Goal: Task Accomplishment & Management: Use online tool/utility

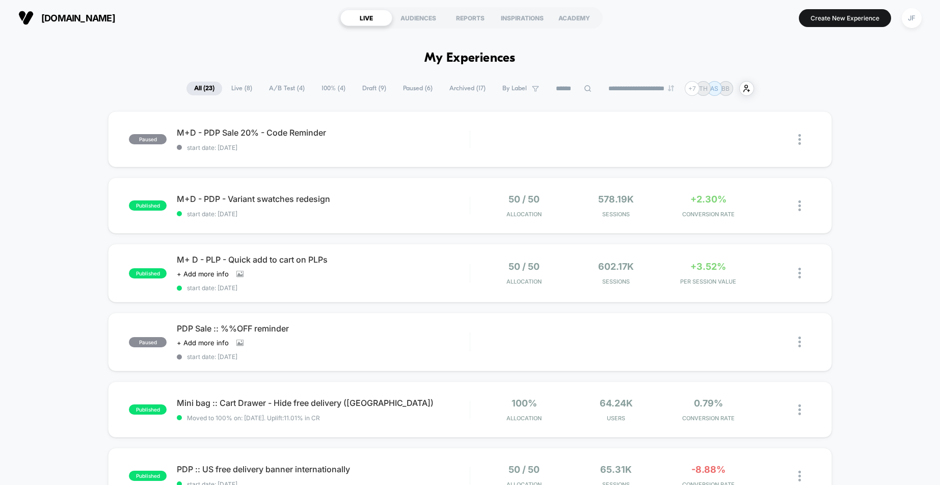
click at [458, 95] on span "Archived ( 17 )" at bounding box center [467, 89] width 51 height 14
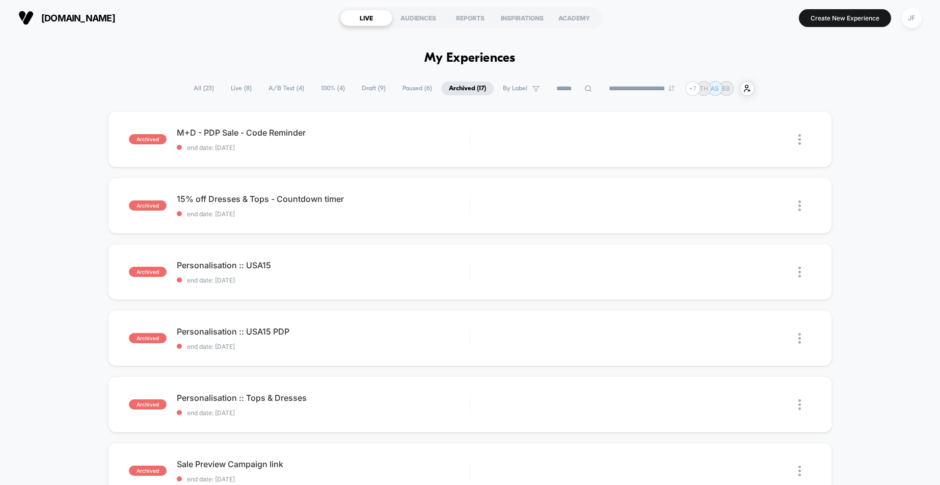
click at [198, 89] on span "All ( 23 )" at bounding box center [204, 89] width 36 height 14
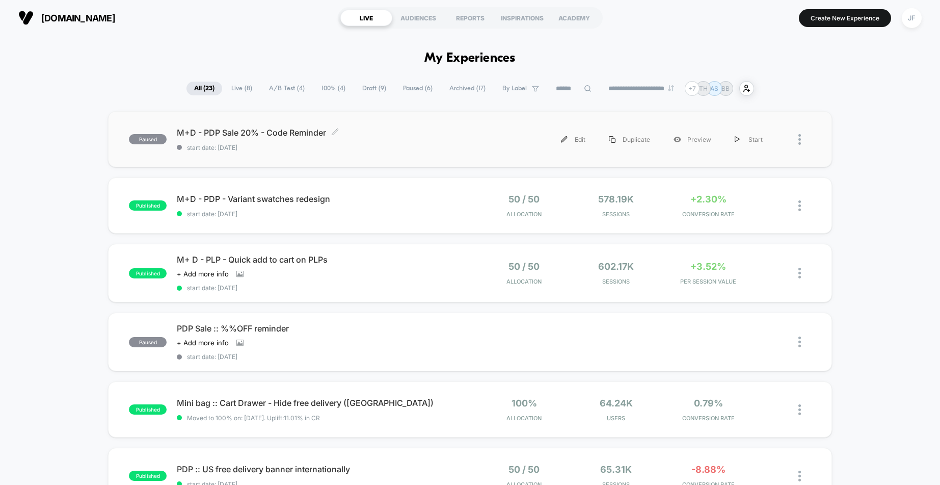
click at [356, 145] on span "start date: [DATE]" at bounding box center [323, 148] width 293 height 8
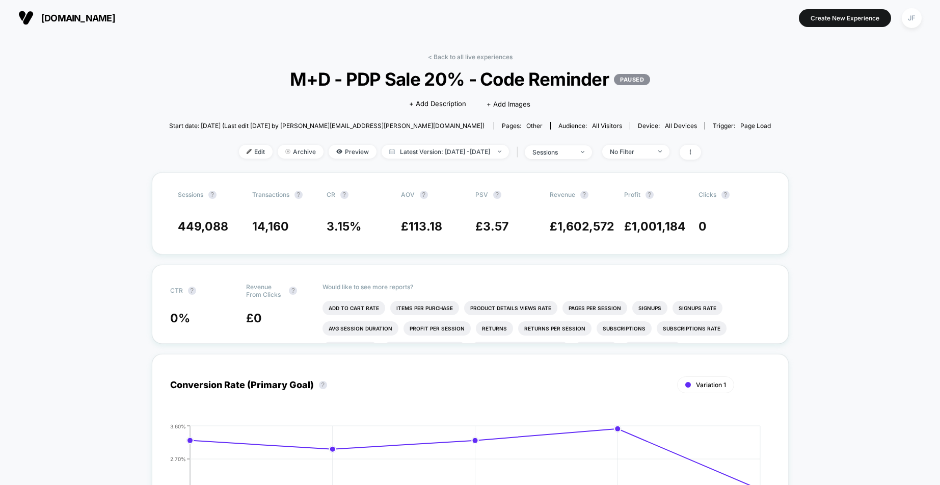
click at [231, 159] on div "Edit Archive Preview Latest Version: Aug 22, 2025 - Aug 26, 2025 | sessions No …" at bounding box center [470, 152] width 602 height 15
click at [239, 153] on span "Edit" at bounding box center [256, 152] width 34 height 14
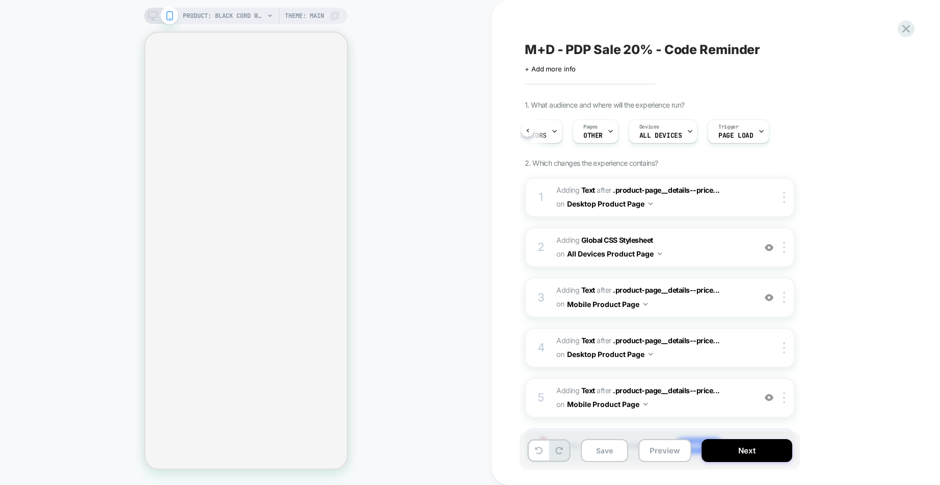
scroll to position [0, 37]
select select "**"
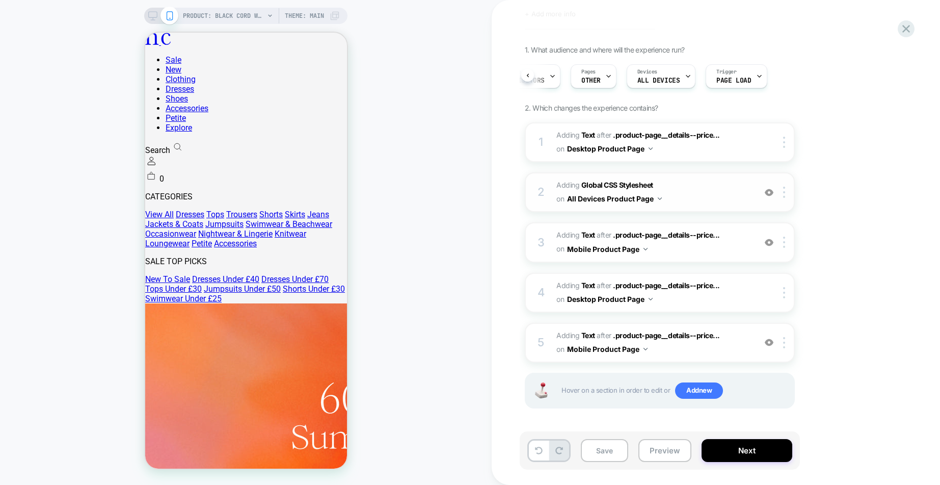
scroll to position [0, 0]
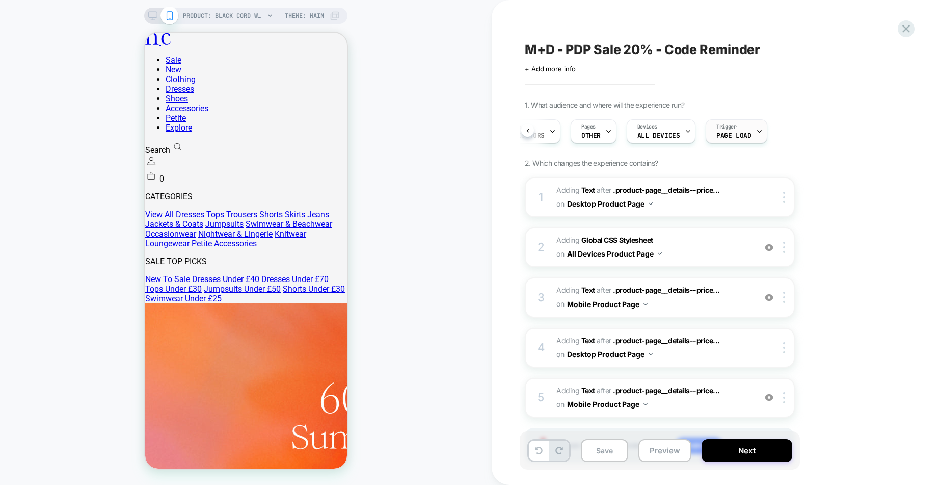
click at [725, 138] on span "Page Load" at bounding box center [734, 135] width 35 height 7
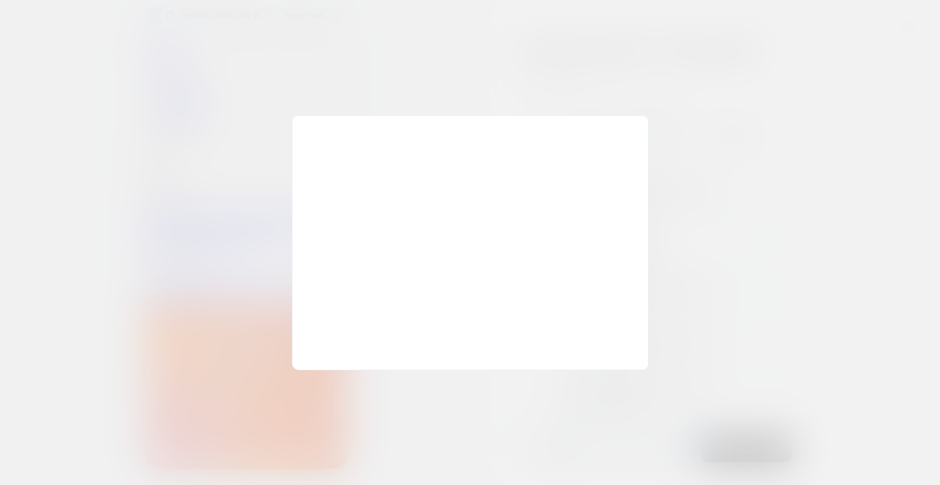
click at [701, 59] on div at bounding box center [470, 242] width 940 height 485
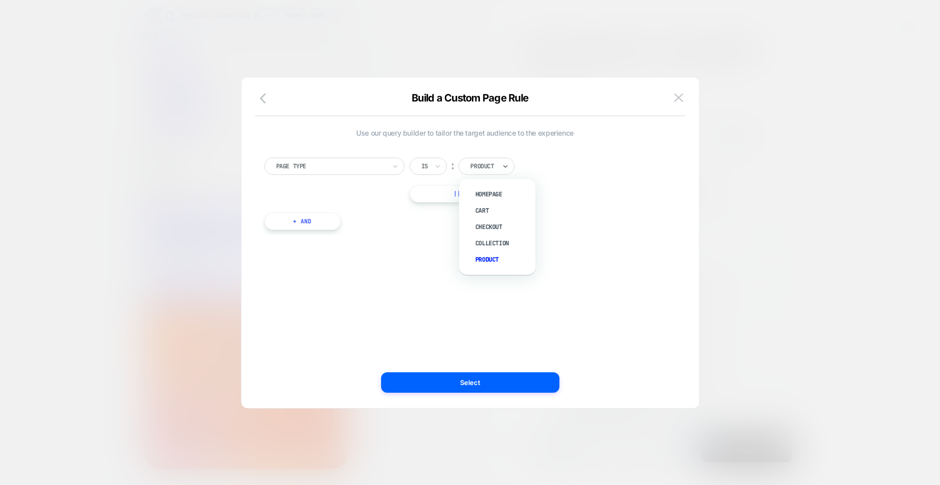
click at [489, 167] on div at bounding box center [482, 166] width 25 height 9
click at [310, 220] on button "+ And" at bounding box center [303, 221] width 76 height 17
click at [396, 234] on div at bounding box center [357, 231] width 110 height 9
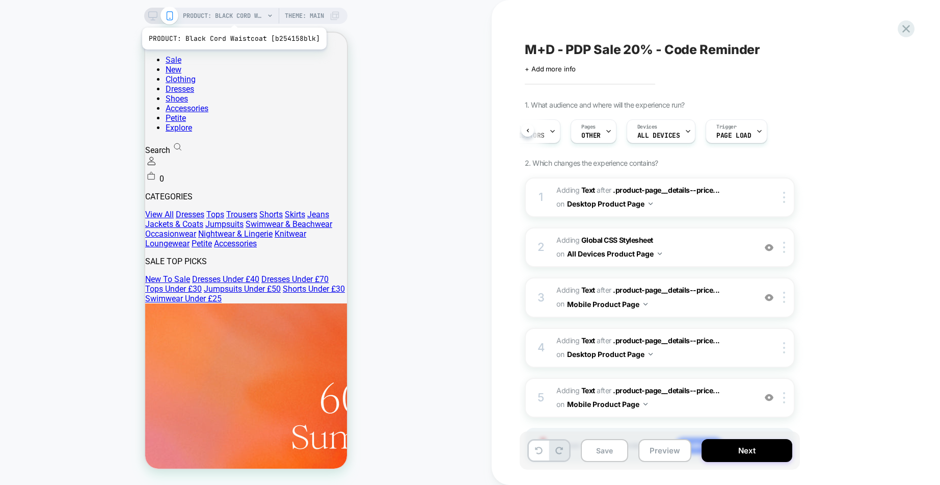
click at [232, 15] on span "PRODUCT: Black Cord Waistcoat [b254158blk]" at bounding box center [224, 16] width 82 height 16
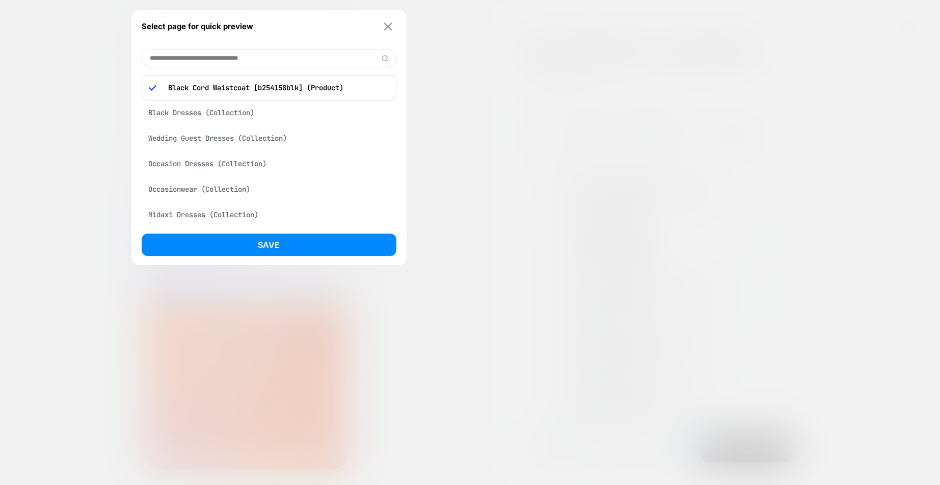
click at [386, 24] on img at bounding box center [388, 26] width 8 height 8
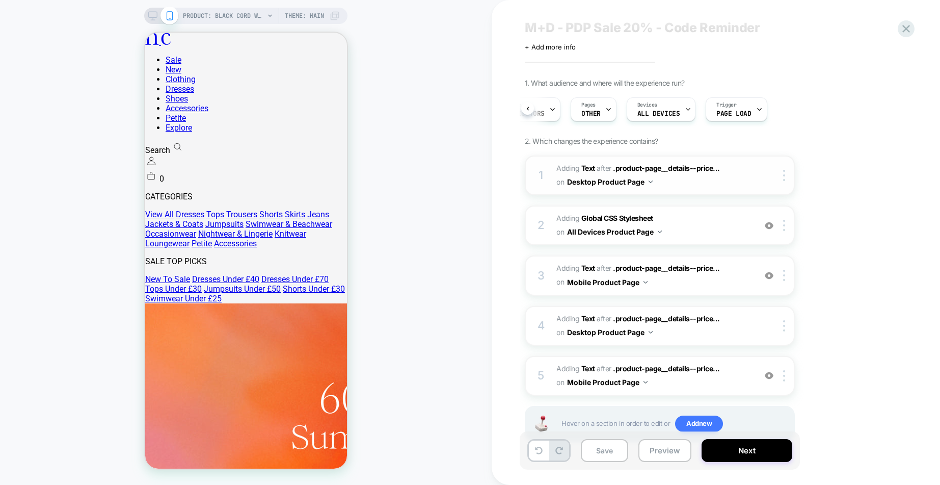
scroll to position [55, 0]
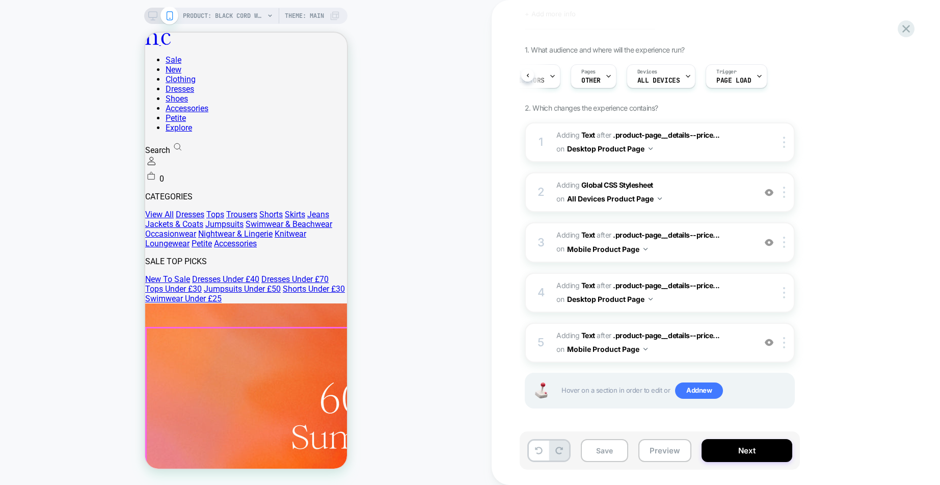
click at [636, 151] on button "Desktop Product Page" at bounding box center [610, 148] width 86 height 15
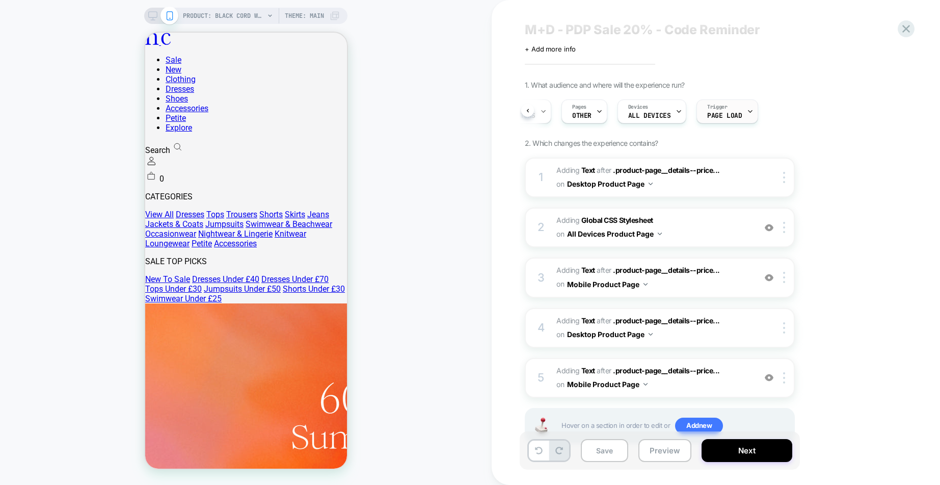
scroll to position [19, 0]
click at [721, 115] on span "Page Load" at bounding box center [725, 116] width 35 height 7
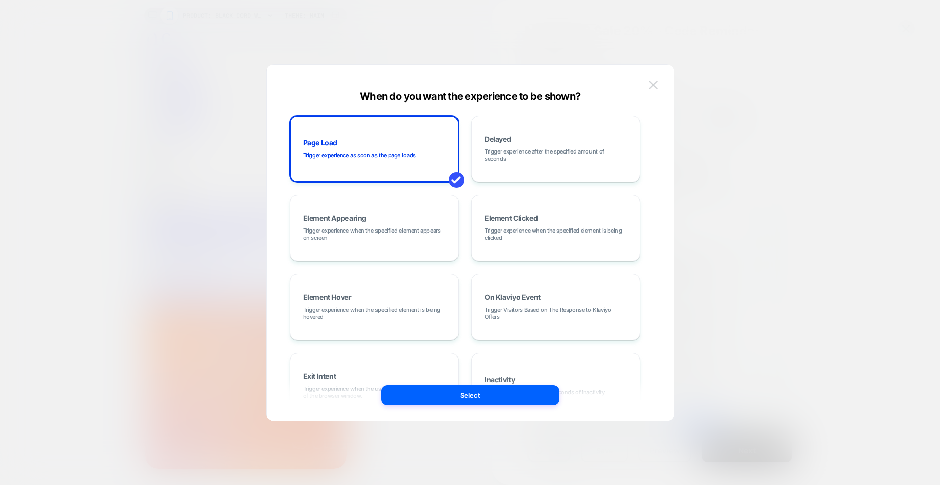
click at [652, 84] on img at bounding box center [653, 85] width 9 height 9
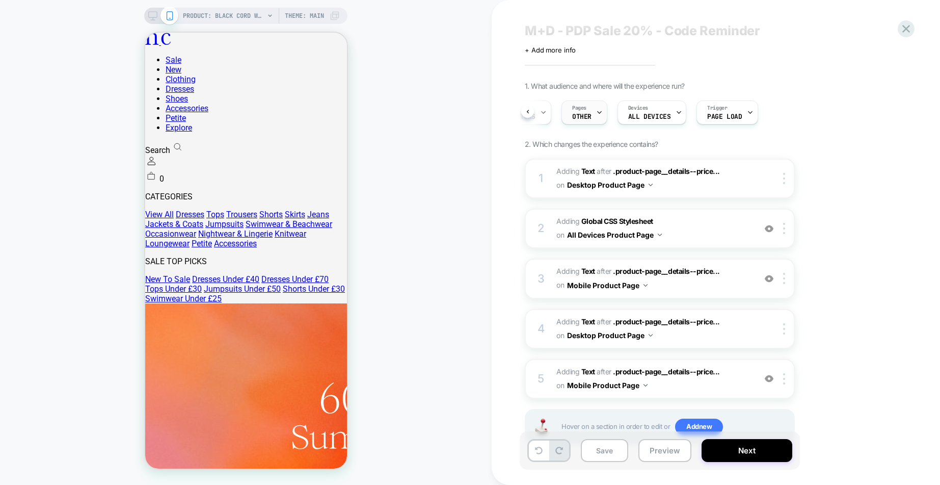
scroll to position [0, 0]
click at [569, 111] on div "Audience All Visitors" at bounding box center [559, 112] width 67 height 23
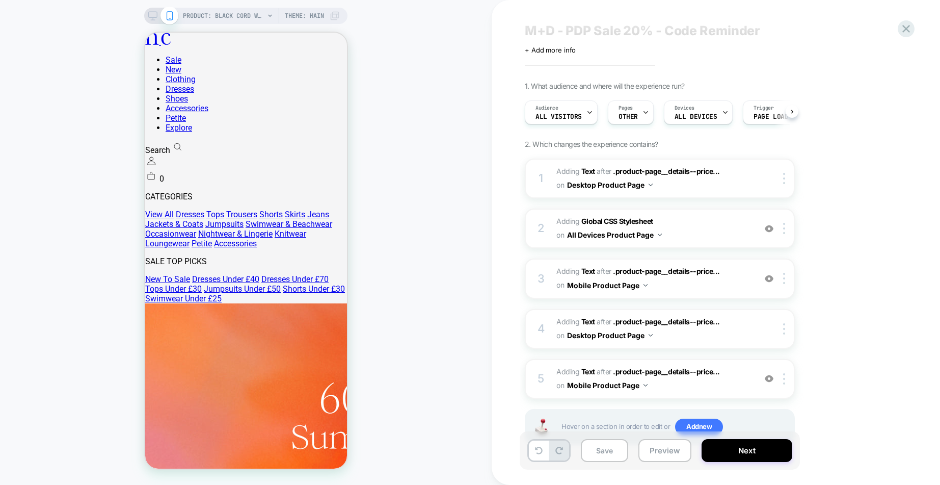
scroll to position [55, 0]
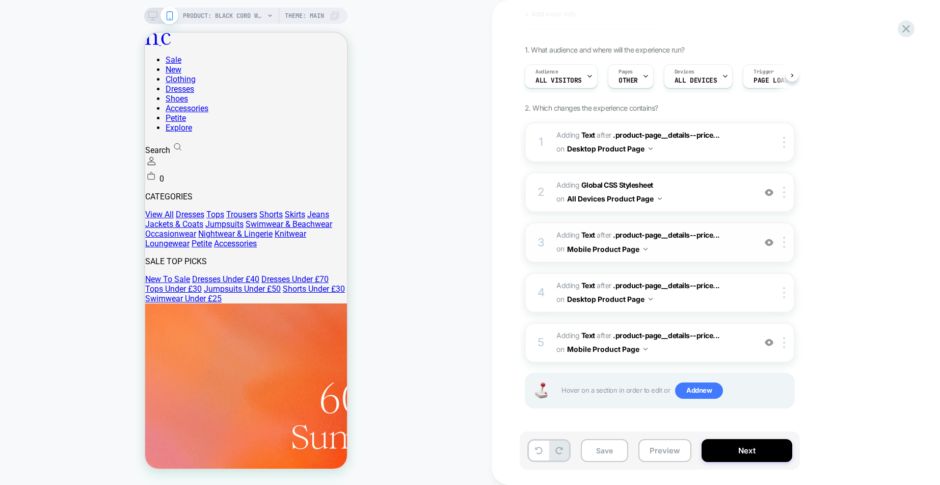
click at [668, 251] on span "#_loomi_addon_1753112319712_dup1755081309 Adding Text AFTER .product-page__deta…" at bounding box center [654, 242] width 194 height 28
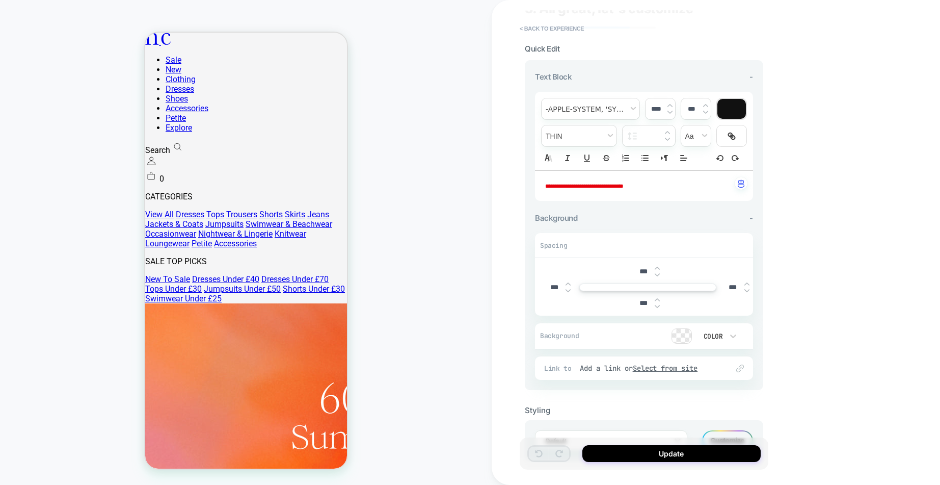
scroll to position [53, 0]
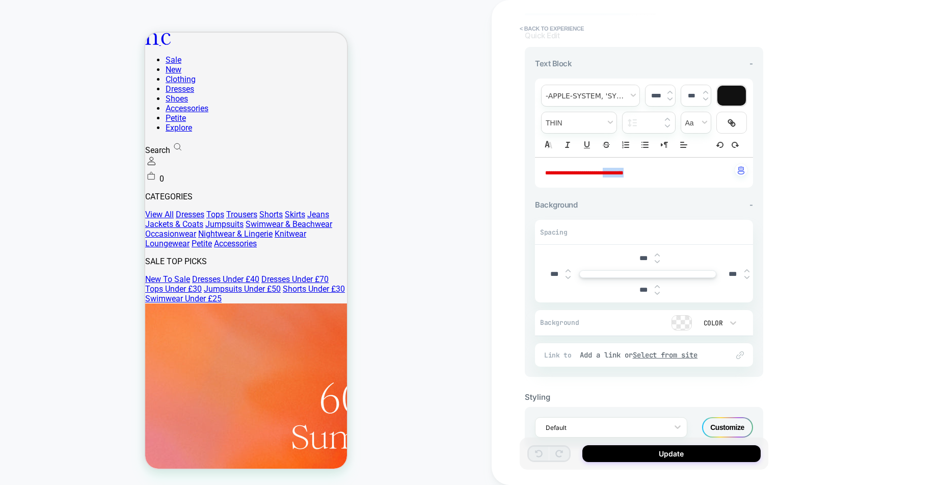
drag, startPoint x: 677, startPoint y: 175, endPoint x: 641, endPoint y: 177, distance: 36.2
click at [641, 177] on p "**********" at bounding box center [640, 173] width 190 height 10
type input "****"
type input "******"
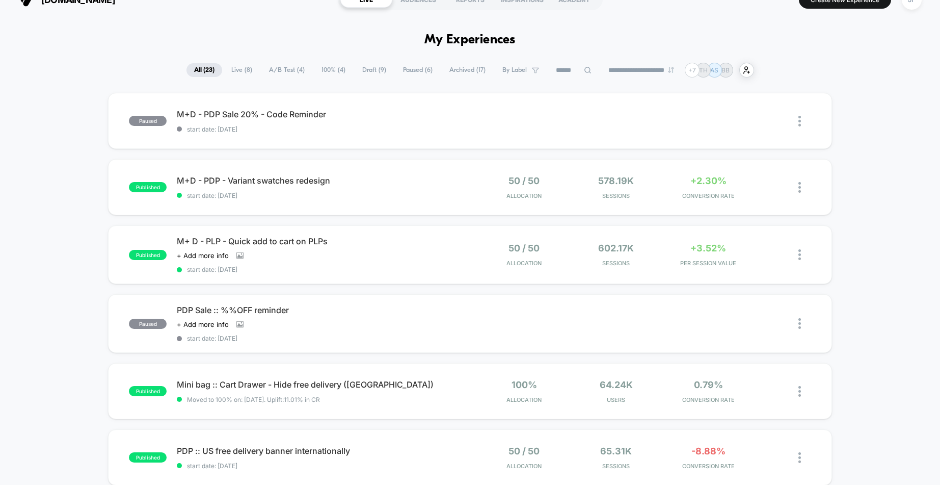
scroll to position [21, 0]
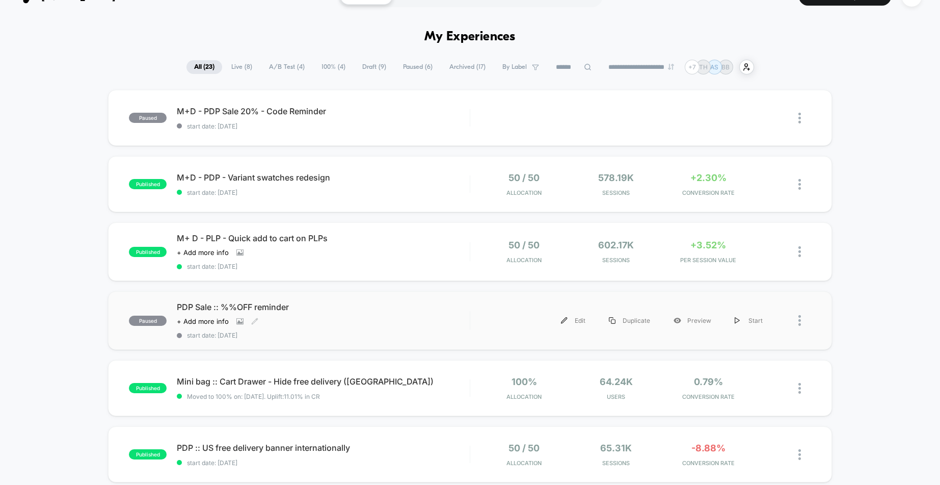
click at [331, 326] on div "PDP Sale :: %%OFF reminder Click to view images Click to edit experience detail…" at bounding box center [323, 320] width 293 height 37
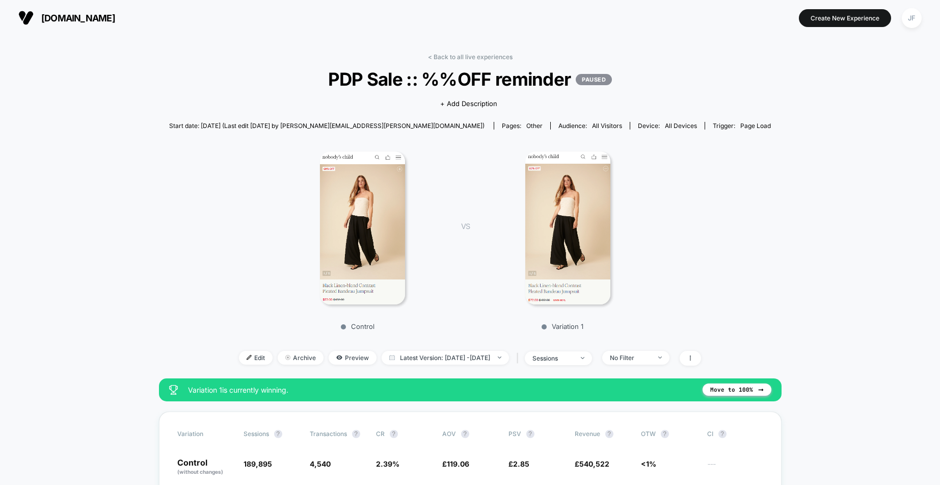
click at [362, 212] on img at bounding box center [362, 227] width 85 height 153
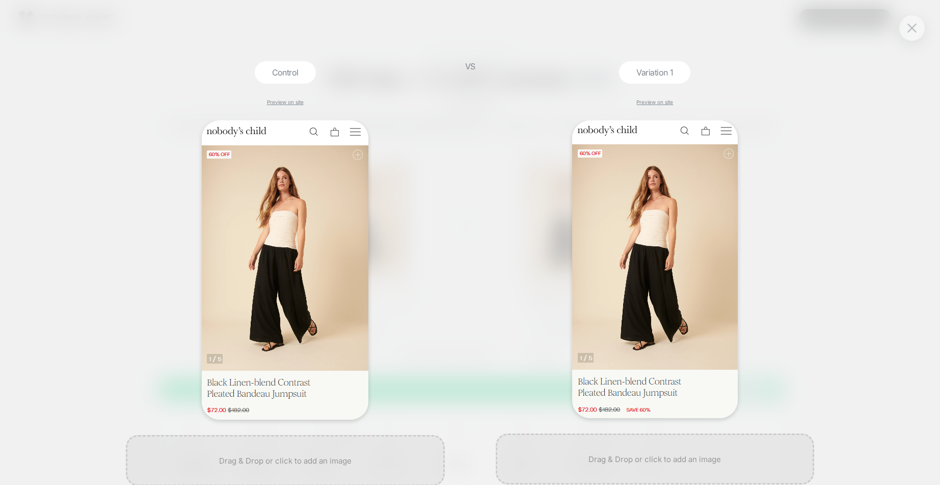
click at [904, 36] on div at bounding box center [912, 27] width 25 height 25
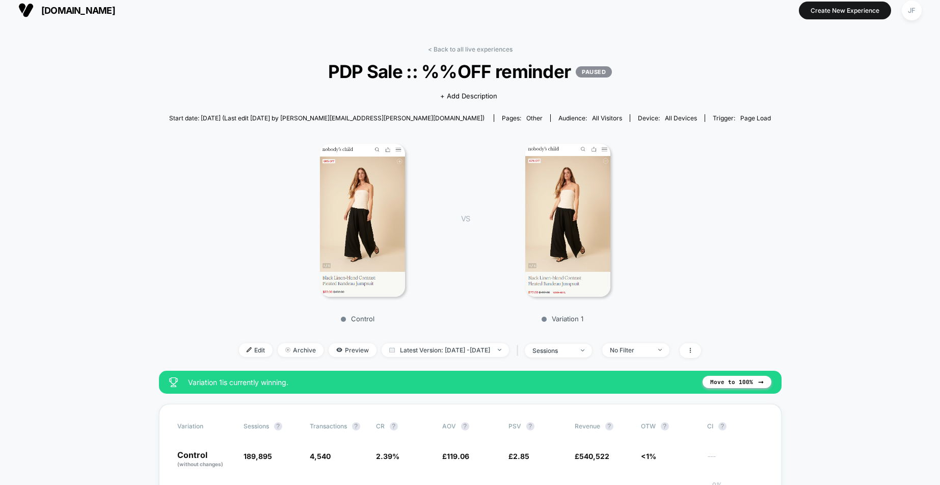
scroll to position [9, 0]
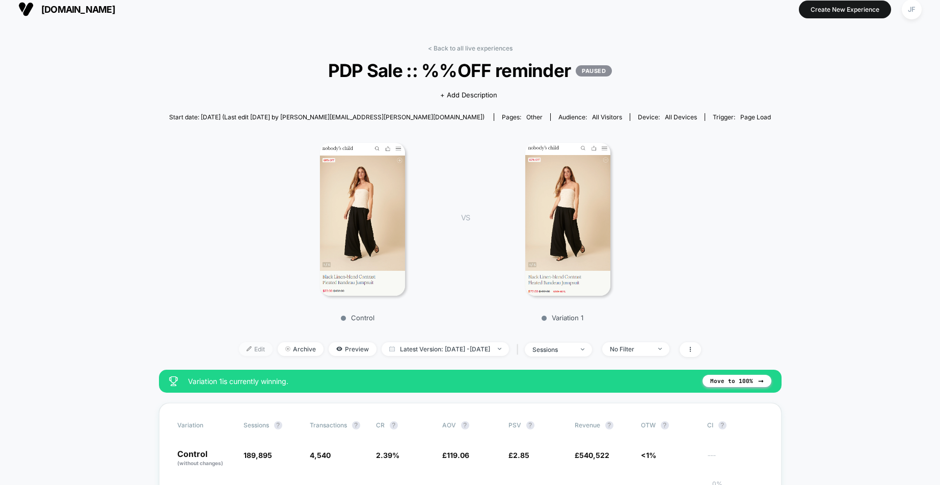
click at [239, 345] on span "Edit" at bounding box center [256, 349] width 34 height 14
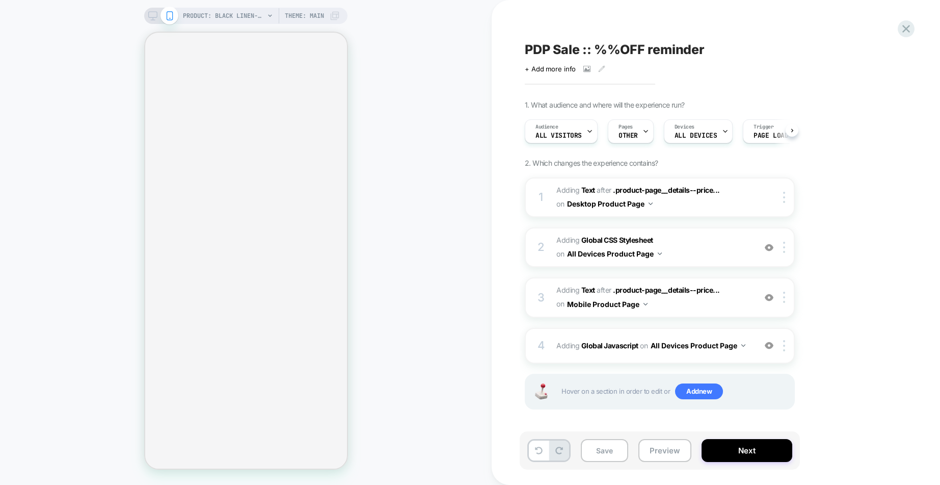
scroll to position [0, 1]
select select "**"
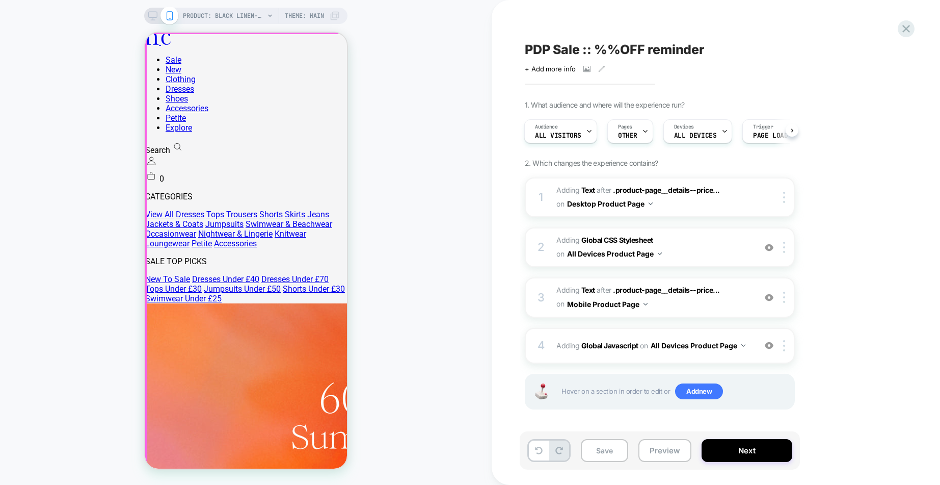
scroll to position [0, 0]
click at [397, 34] on div "PRODUCT: Black Linen-blend Contrast Pleated Bandeau Jumpsuit [d255094blk] PRODU…" at bounding box center [246, 242] width 492 height 464
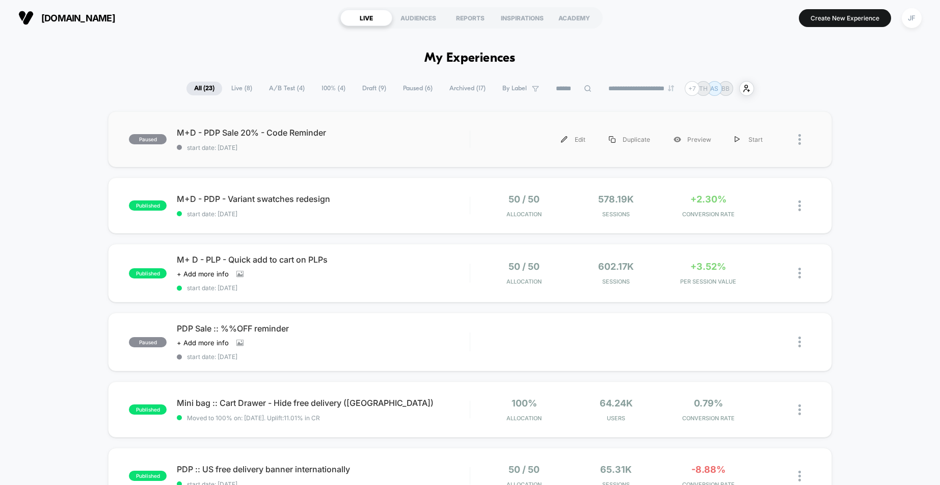
click at [797, 138] on div at bounding box center [793, 139] width 37 height 23
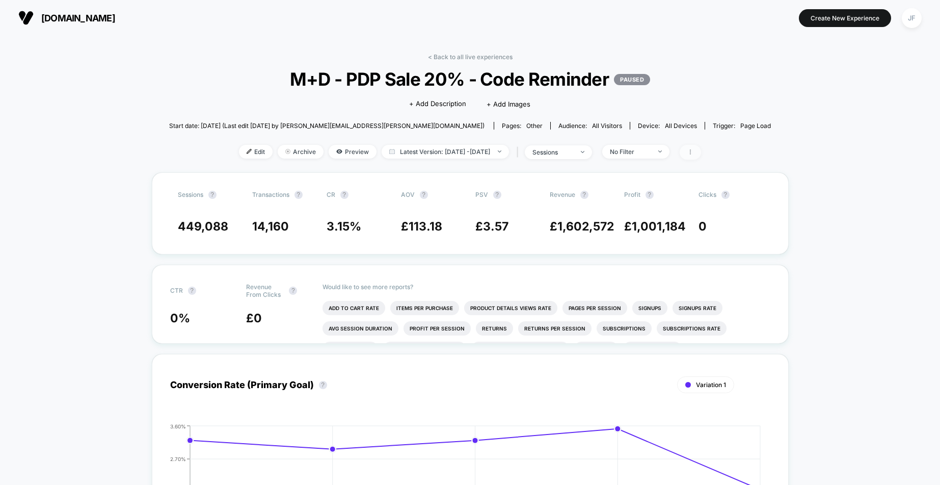
click at [694, 151] on icon at bounding box center [691, 152] width 6 height 6
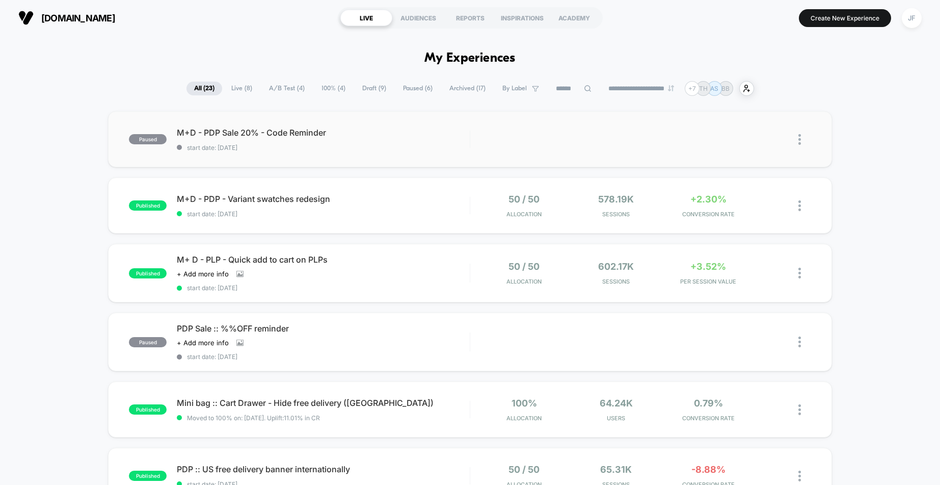
click at [799, 139] on img at bounding box center [800, 139] width 3 height 11
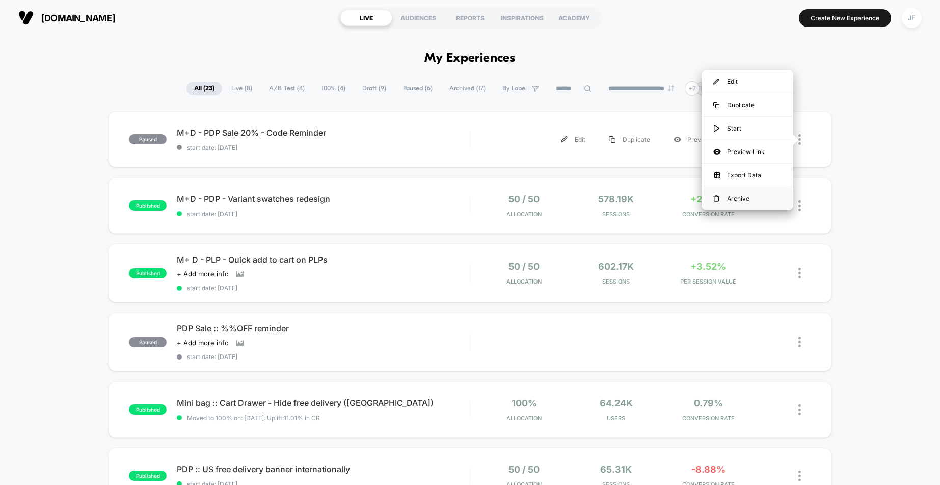
click at [732, 197] on div "Archive" at bounding box center [748, 198] width 92 height 23
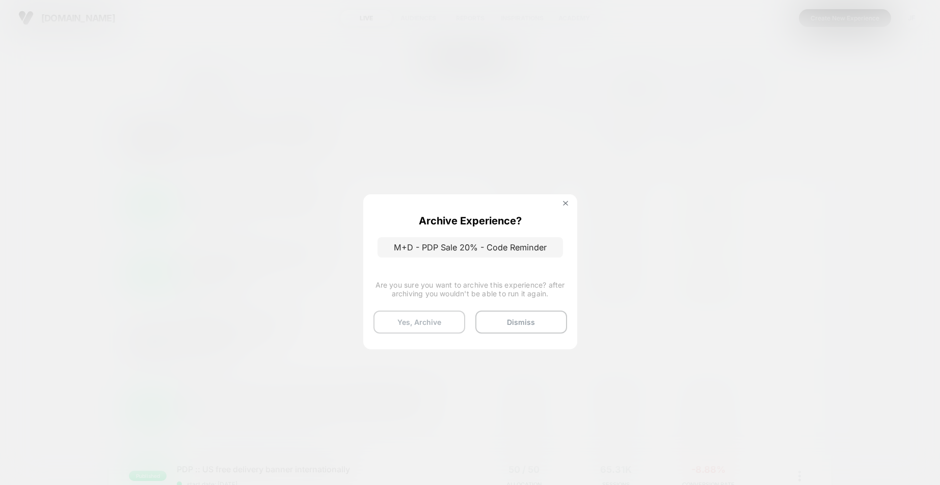
click at [438, 324] on button "Yes, Archive" at bounding box center [420, 321] width 92 height 23
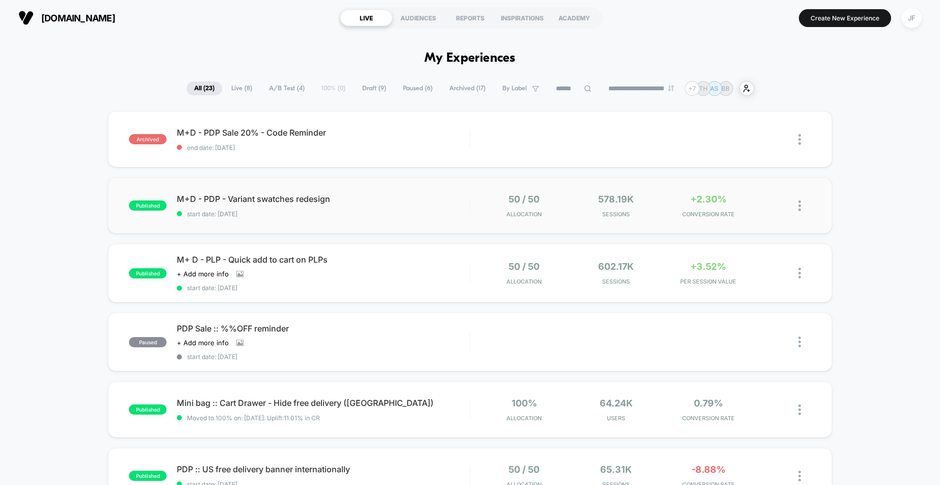
scroll to position [8, 0]
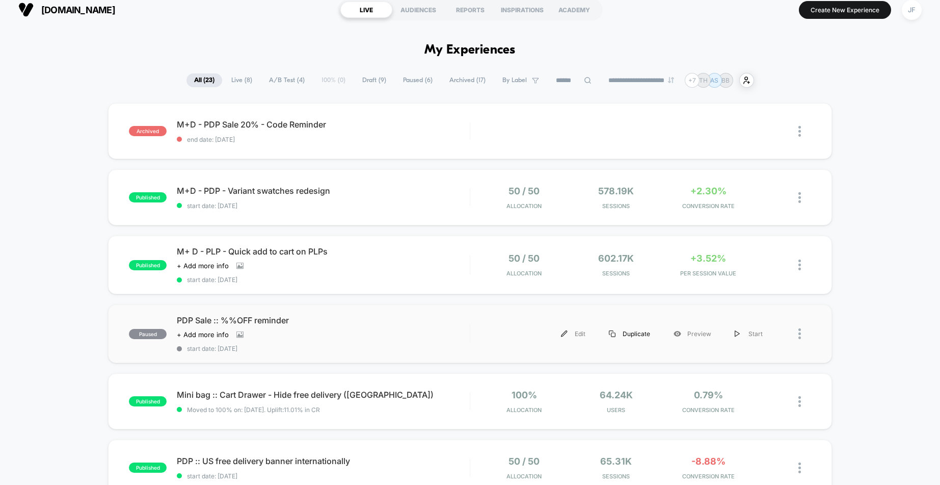
click at [628, 330] on div "Duplicate" at bounding box center [629, 333] width 65 height 23
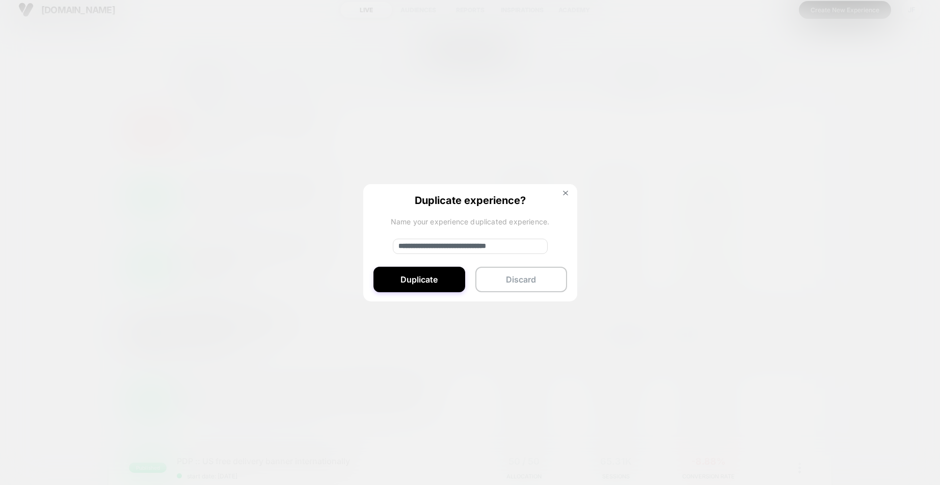
scroll to position [0, 2]
drag, startPoint x: 492, startPoint y: 247, endPoint x: 541, endPoint y: 247, distance: 48.4
click at [541, 247] on input "**********" at bounding box center [470, 246] width 155 height 15
click at [531, 247] on input "**********" at bounding box center [470, 246] width 155 height 15
click at [449, 247] on input "**********" at bounding box center [470, 246] width 155 height 15
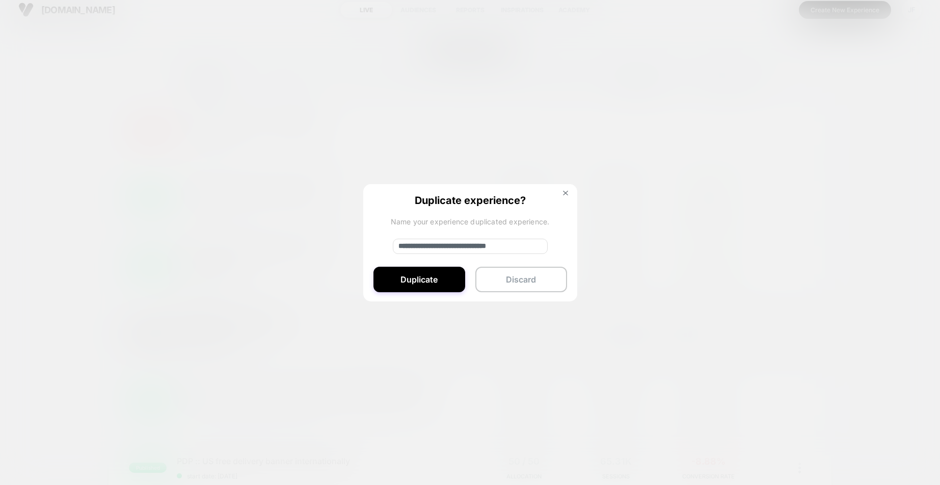
click at [433, 246] on input "**********" at bounding box center [470, 246] width 155 height 15
drag, startPoint x: 432, startPoint y: 246, endPoint x: 361, endPoint y: 243, distance: 70.4
click at [481, 322] on div "**********" at bounding box center [628, 333] width 294 height 23
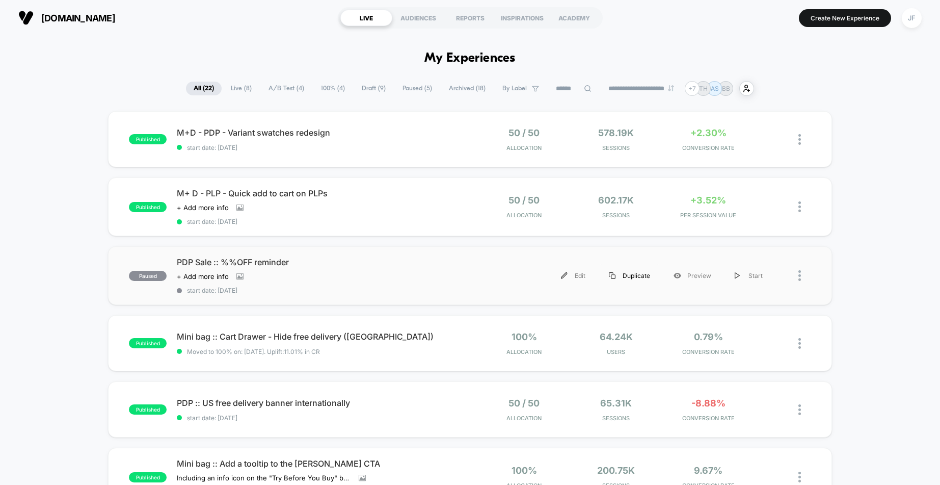
click at [629, 273] on div "Duplicate" at bounding box center [629, 275] width 65 height 23
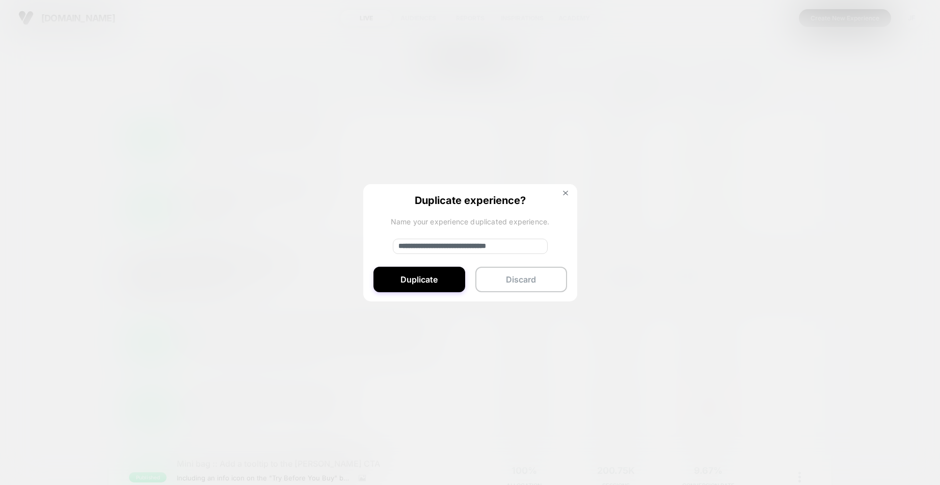
drag, startPoint x: 434, startPoint y: 247, endPoint x: 395, endPoint y: 246, distance: 39.8
click at [395, 246] on input "**********" at bounding box center [470, 246] width 155 height 15
click at [457, 246] on input "**********" at bounding box center [470, 246] width 155 height 15
type input "**********"
click at [453, 277] on button "Duplicate" at bounding box center [420, 279] width 92 height 25
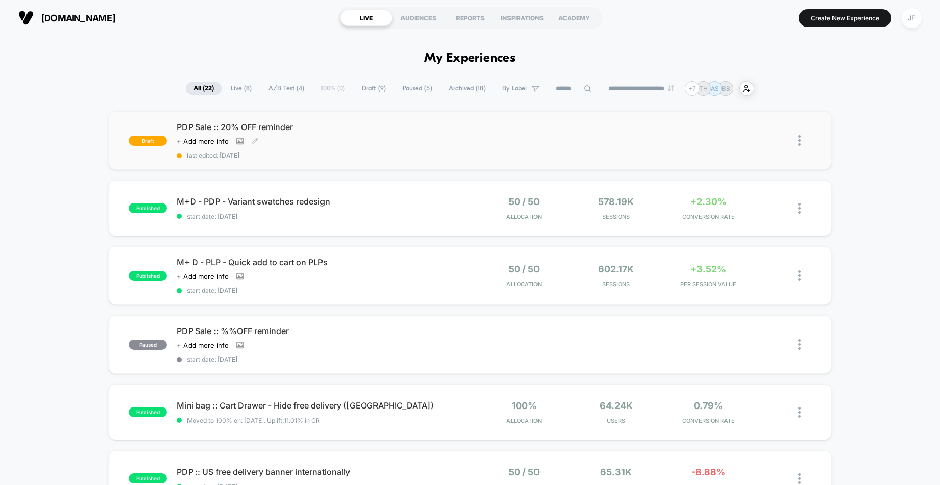
click at [352, 147] on div "PDP Sale :: 20% OFF reminder Click to view images Click to edit experience deta…" at bounding box center [323, 140] width 293 height 37
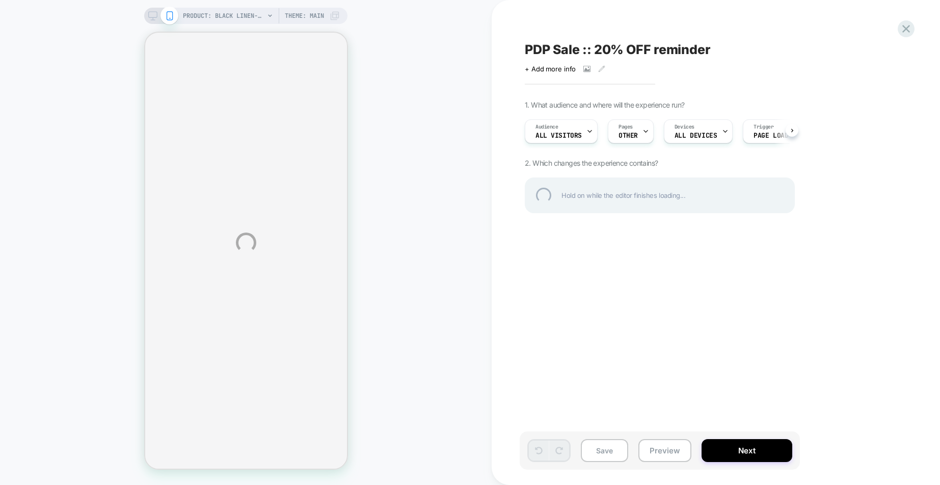
select select "**"
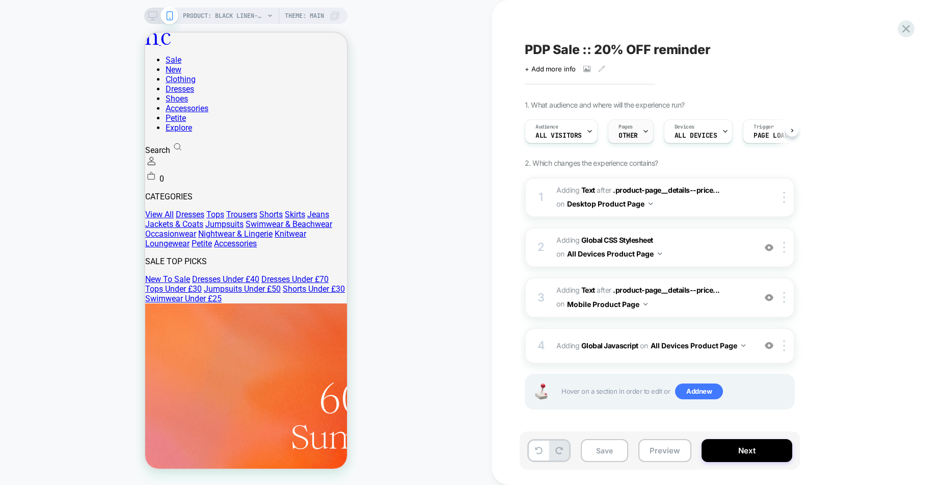
scroll to position [0, 1]
click at [638, 135] on div "Pages OTHER" at bounding box center [628, 131] width 40 height 23
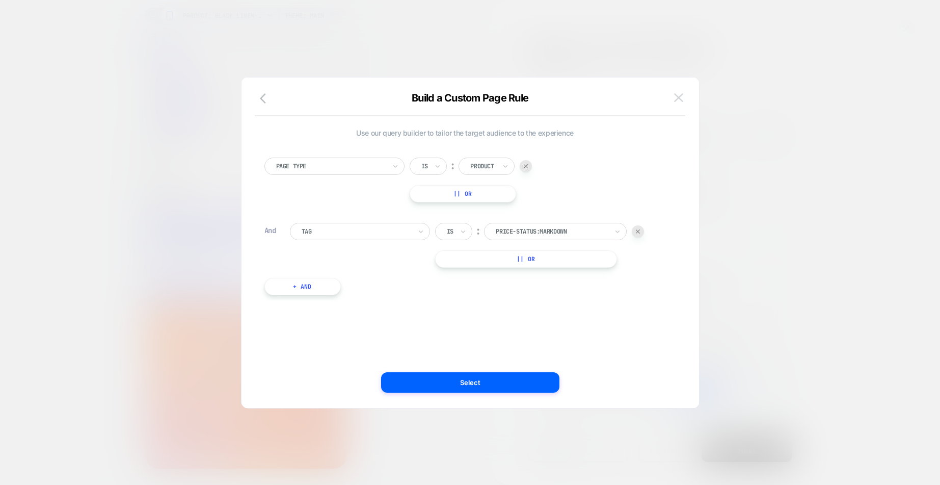
click at [676, 100] on img at bounding box center [678, 97] width 9 height 9
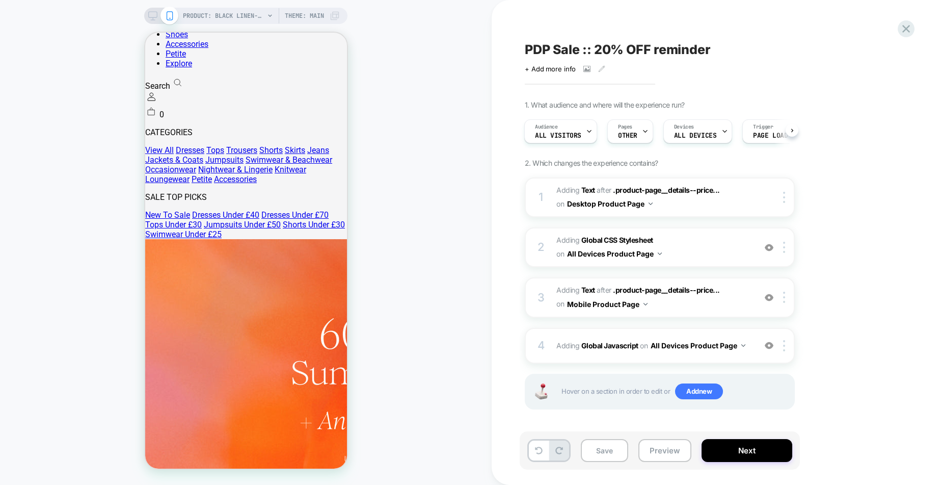
scroll to position [1, 0]
click at [660, 254] on button "All Devices Product Page" at bounding box center [614, 252] width 95 height 15
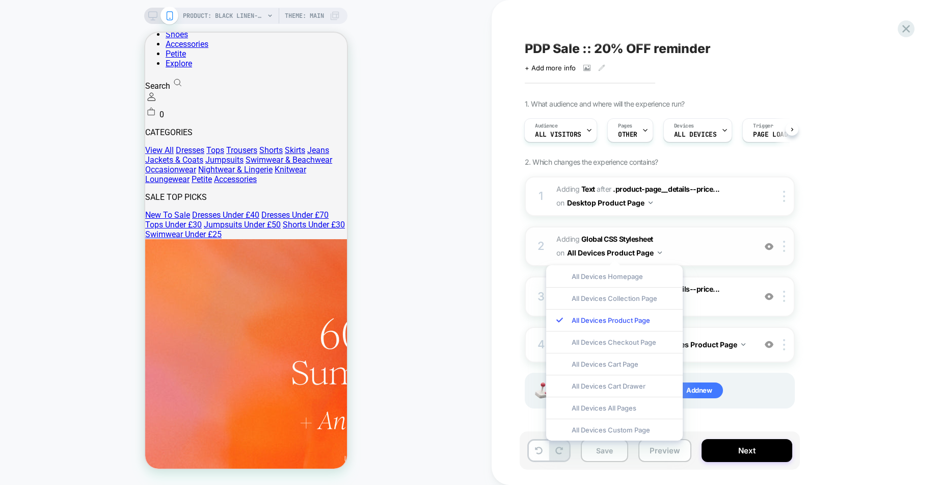
click at [701, 246] on span "Adding Global CSS Stylesheet on All Devices Product Page" at bounding box center [654, 246] width 194 height 28
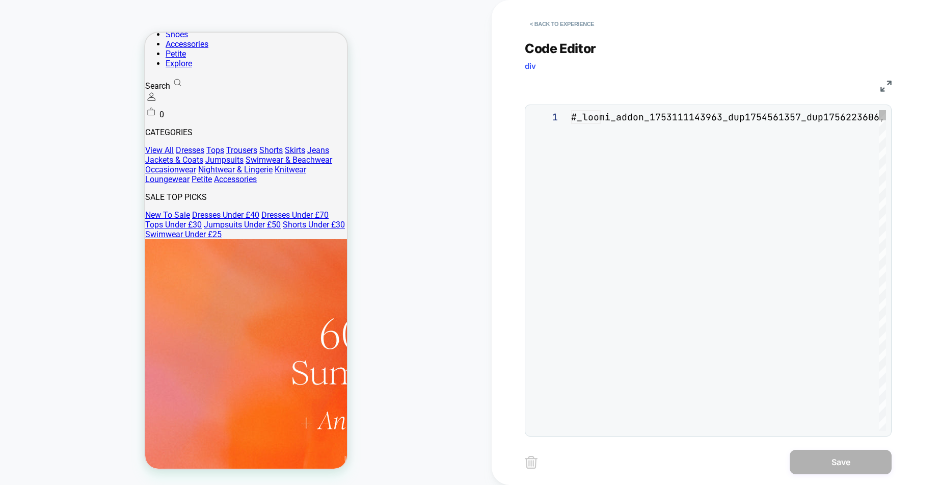
scroll to position [138, 0]
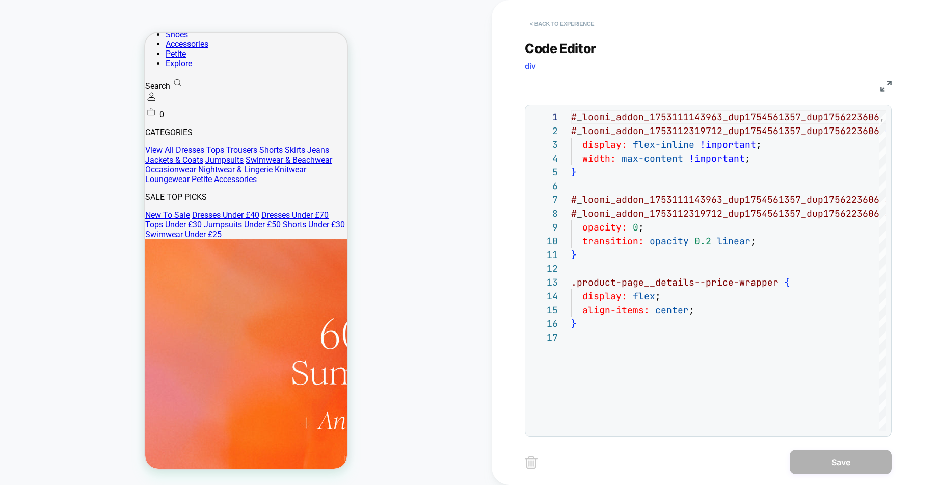
click at [534, 17] on button "< Back to experience" at bounding box center [562, 24] width 74 height 16
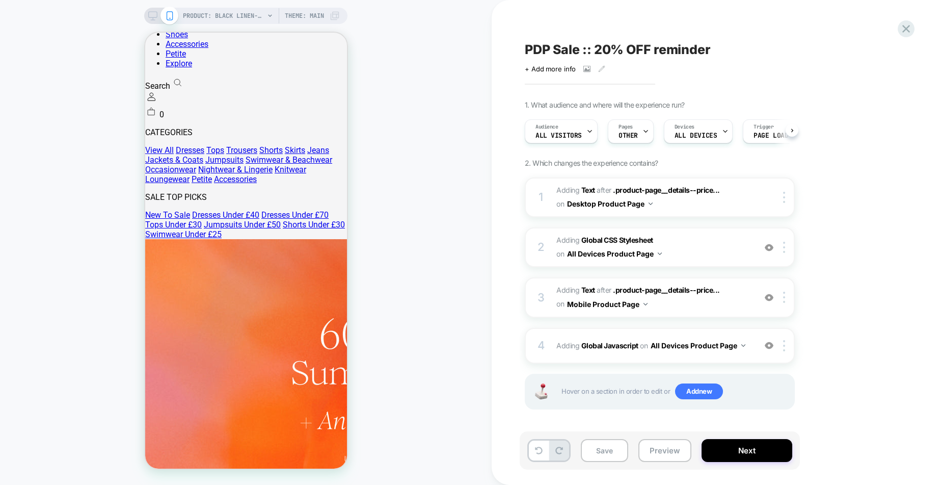
scroll to position [0, 1]
click at [904, 34] on icon at bounding box center [907, 29] width 14 height 14
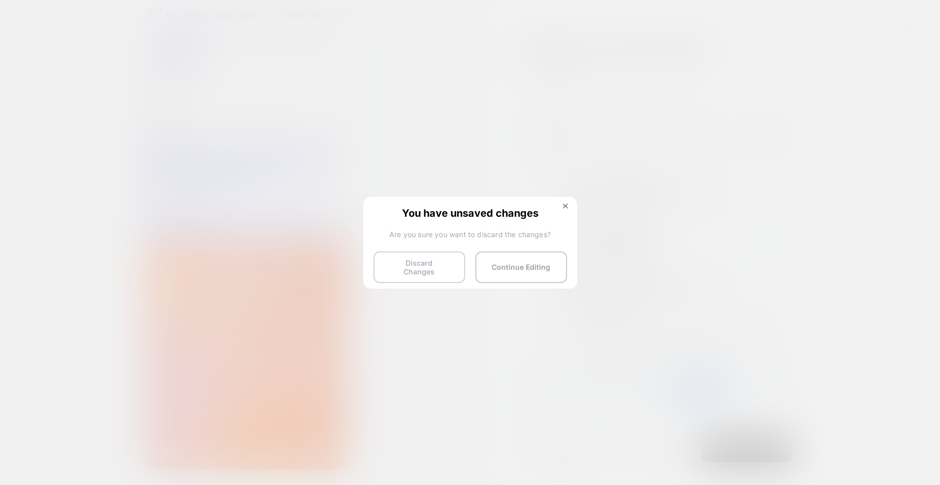
click at [434, 268] on button "Discard Changes" at bounding box center [420, 267] width 92 height 32
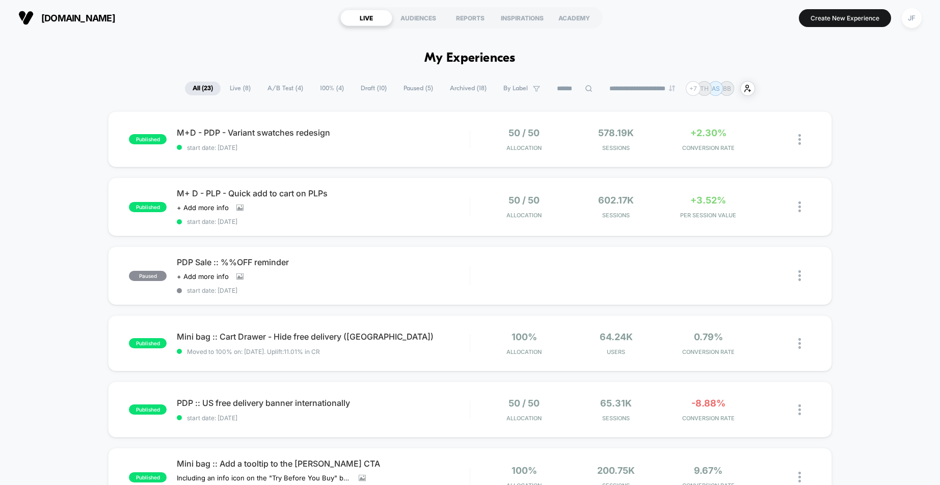
click at [333, 85] on span "100% ( 4 )" at bounding box center [331, 89] width 39 height 14
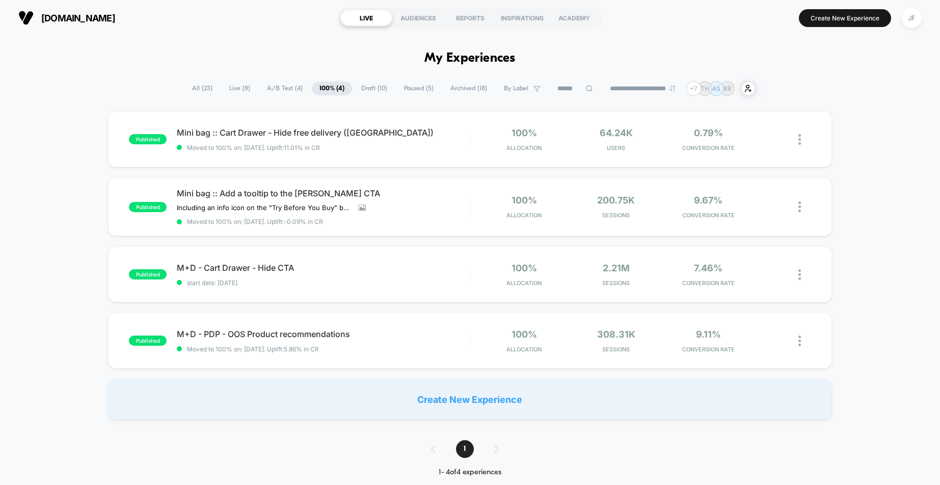
click at [453, 91] on span "Archived ( 18 )" at bounding box center [469, 89] width 52 height 14
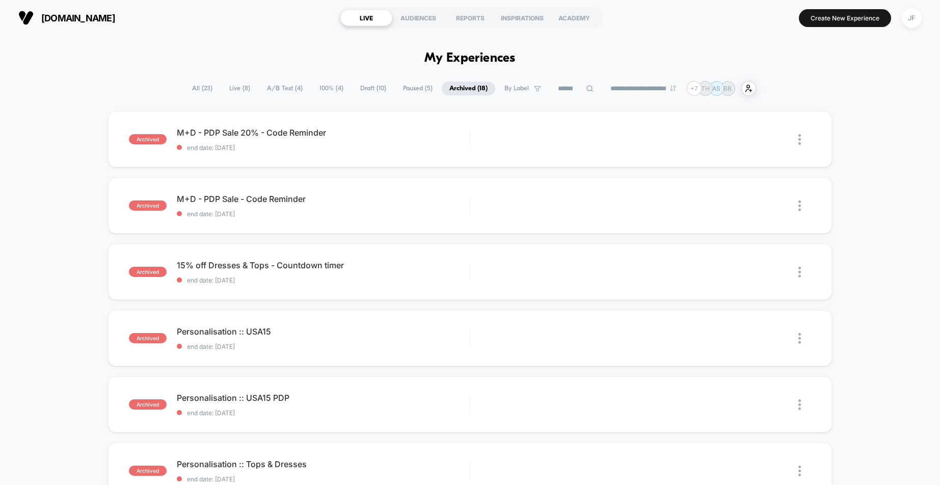
click at [210, 88] on span "All ( 23 )" at bounding box center [203, 89] width 36 height 14
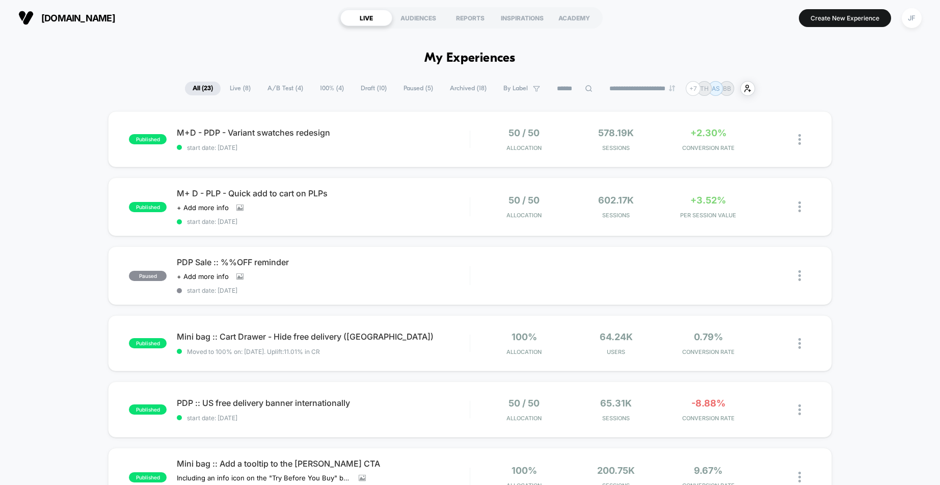
click at [241, 91] on span "Live ( 8 )" at bounding box center [240, 89] width 36 height 14
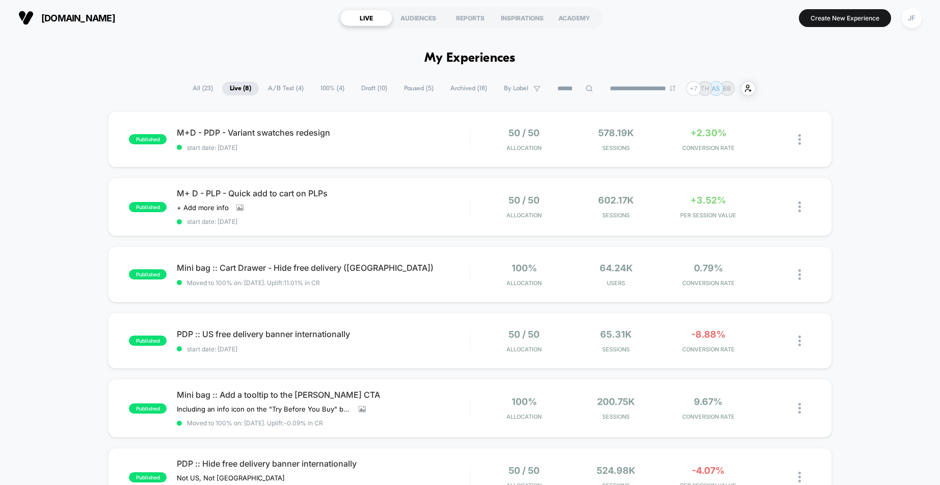
click at [277, 89] on span "A/B Test ( 4 )" at bounding box center [285, 89] width 51 height 14
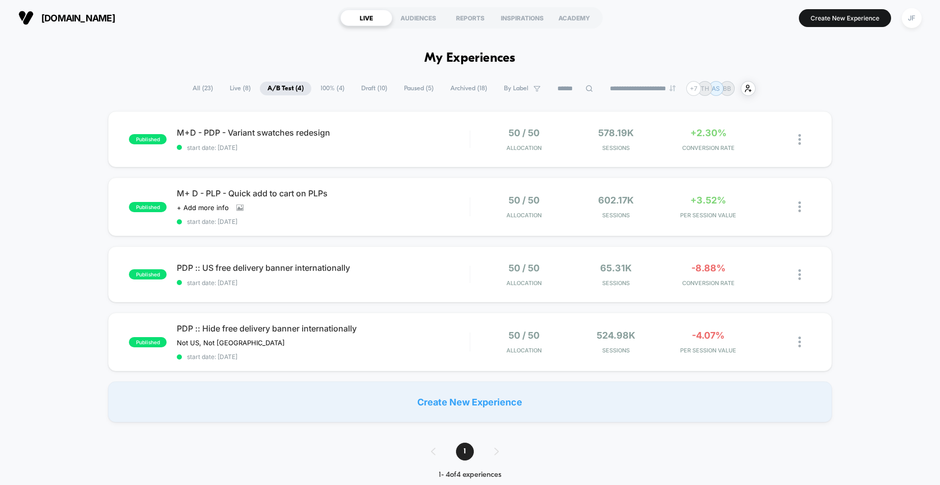
click at [330, 84] on span "100% ( 4 )" at bounding box center [332, 89] width 39 height 14
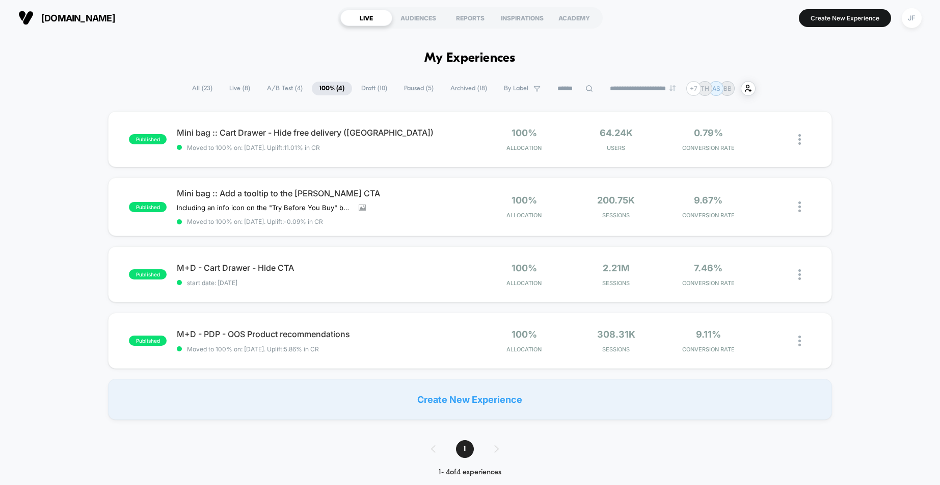
click at [201, 92] on span "All ( 23 )" at bounding box center [203, 89] width 36 height 14
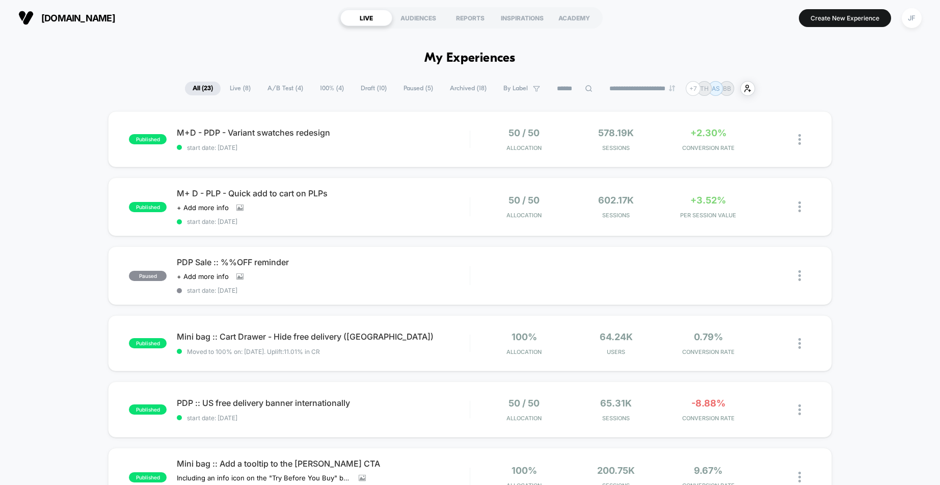
click at [402, 88] on span "Paused ( 5 )" at bounding box center [418, 89] width 45 height 14
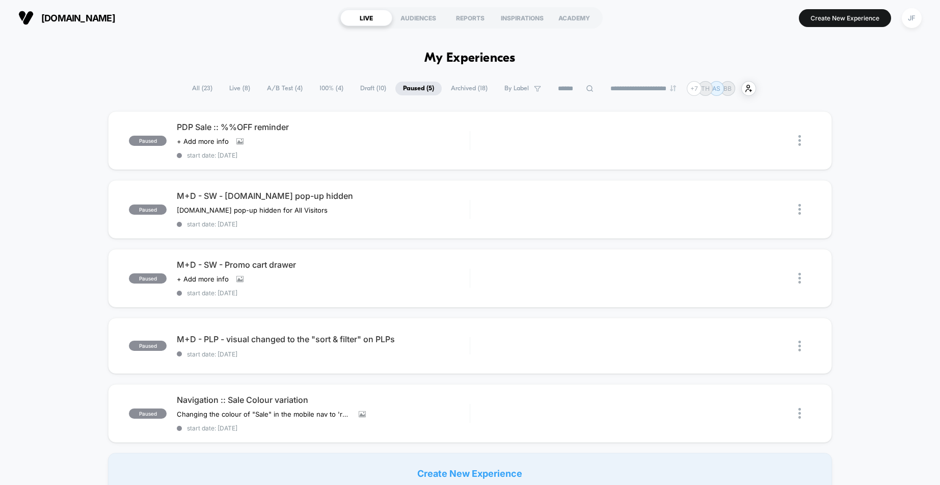
click at [318, 89] on span "100% ( 4 )" at bounding box center [331, 89] width 39 height 14
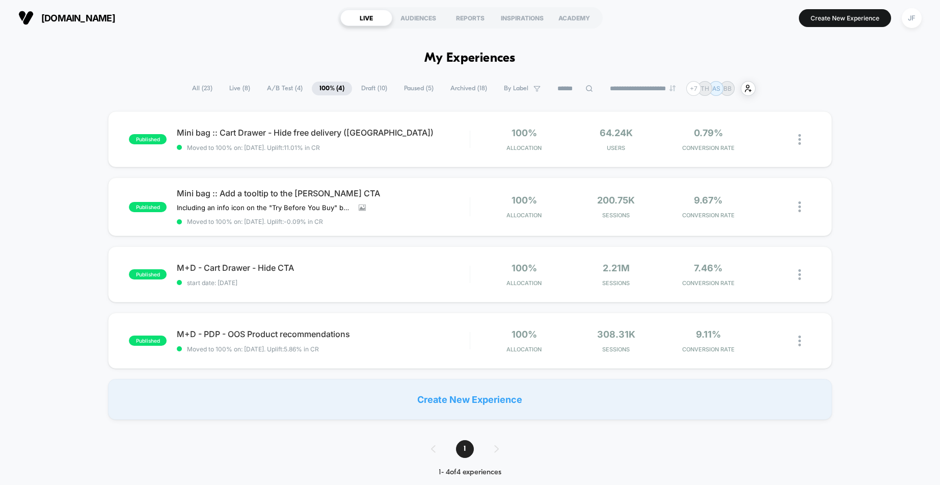
click at [363, 89] on span "Draft ( 10 )" at bounding box center [374, 89] width 41 height 14
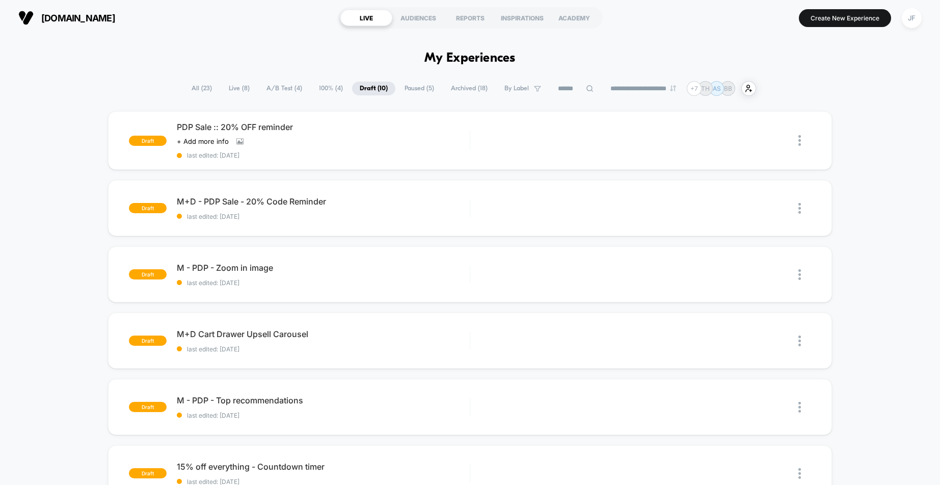
click at [412, 89] on span "Paused ( 5 )" at bounding box center [419, 89] width 45 height 14
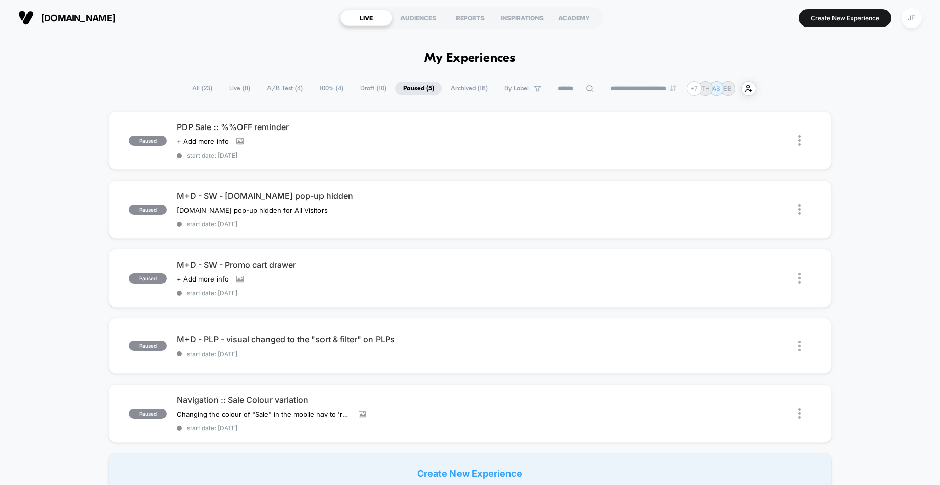
click at [461, 89] on span "Archived ( 18 )" at bounding box center [469, 89] width 52 height 14
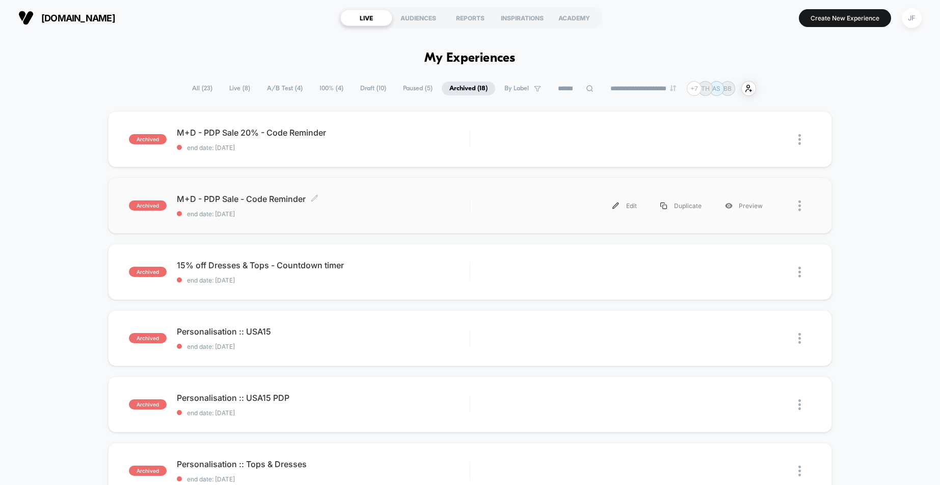
click at [316, 208] on div "M+D - PDP Sale - Code Reminder Click to edit experience details Click to edit e…" at bounding box center [323, 206] width 293 height 24
click at [804, 140] on div at bounding box center [805, 139] width 13 height 23
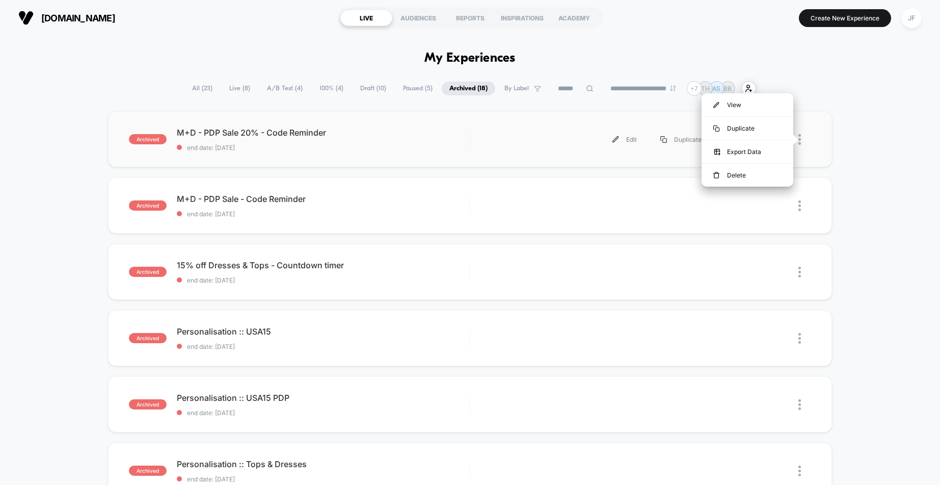
click at [521, 140] on div "Edit Duplicate Preview" at bounding box center [628, 139] width 294 height 23
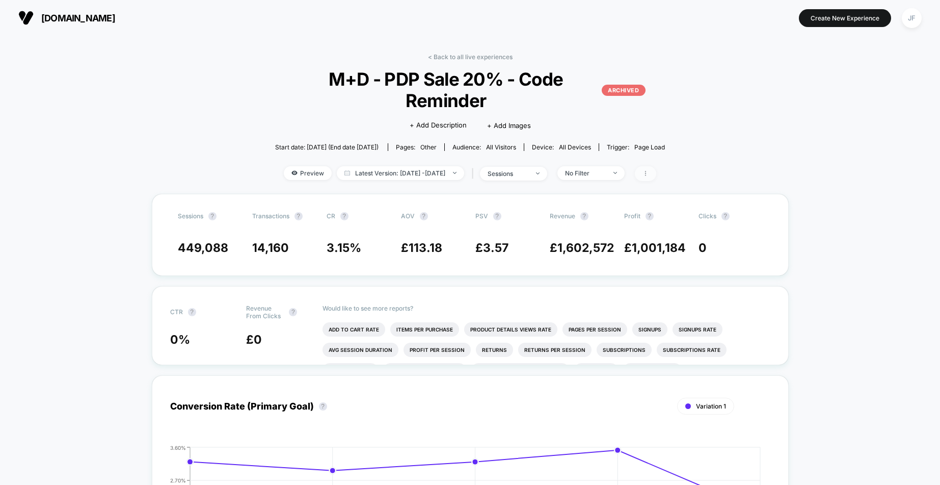
click at [649, 170] on icon at bounding box center [646, 173] width 6 height 6
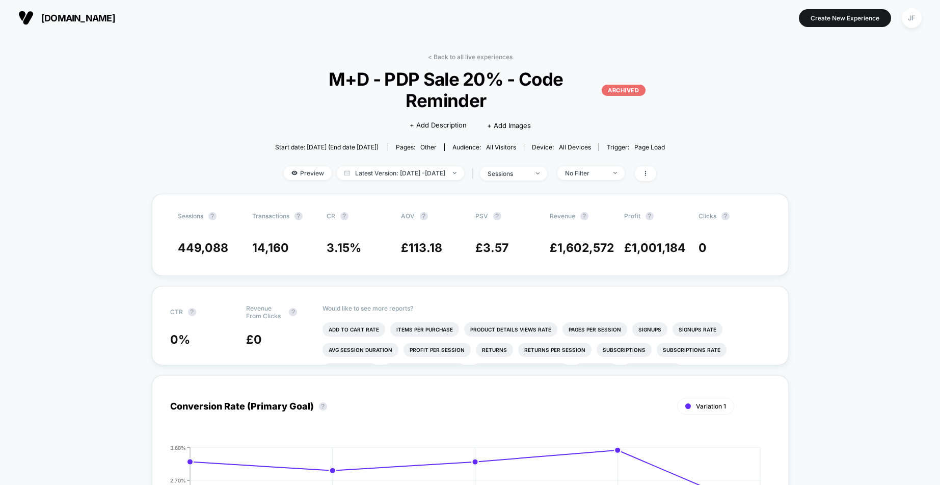
click at [622, 85] on p "ARCHIVED" at bounding box center [623, 90] width 43 height 11
click at [437, 60] on link "< Back to all live experiences" at bounding box center [470, 57] width 85 height 8
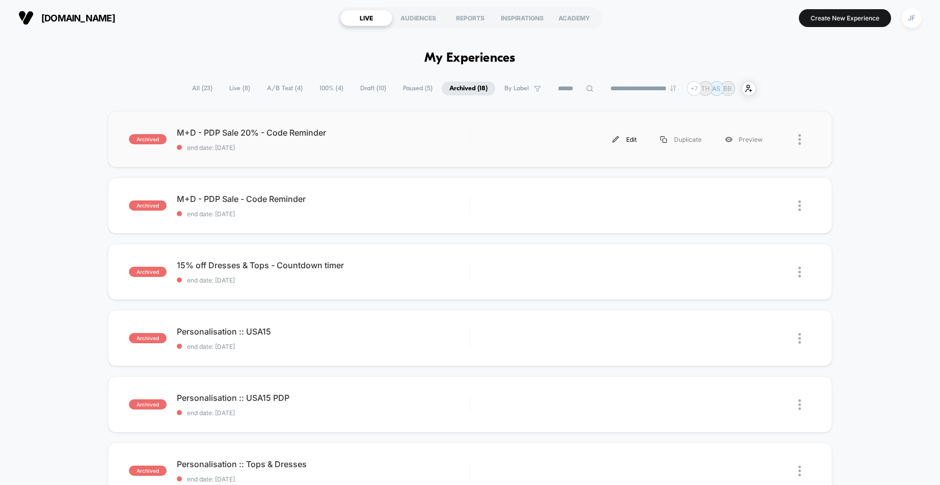
click at [619, 140] on img at bounding box center [616, 139] width 7 height 7
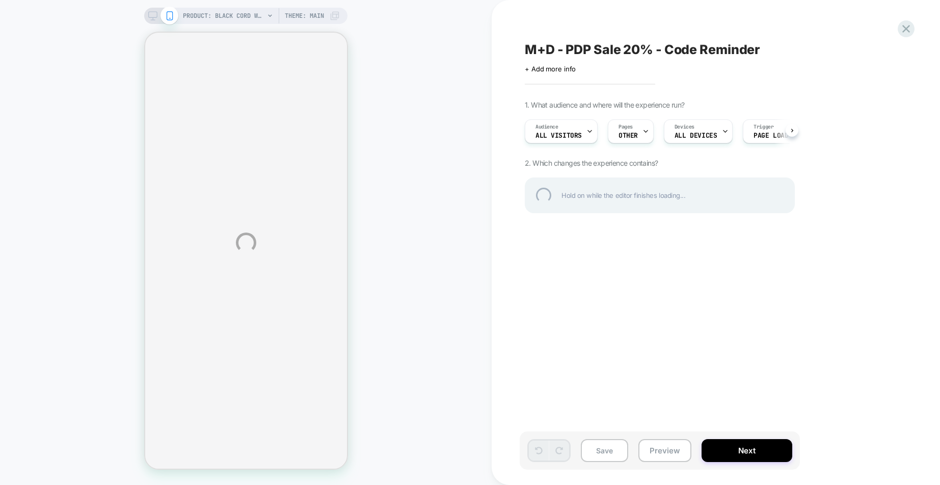
click at [637, 135] on div "PRODUCT: Black Cord Waistcoat [b254158blk] PRODUCT: Black Cord Waistcoat [b2541…" at bounding box center [470, 242] width 940 height 485
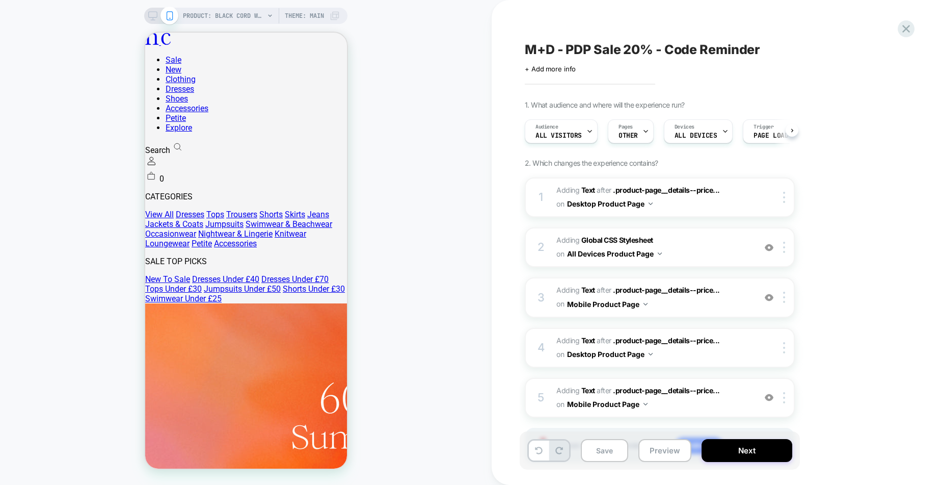
scroll to position [0, 1]
click at [646, 205] on button "Desktop Product Page" at bounding box center [610, 203] width 86 height 15
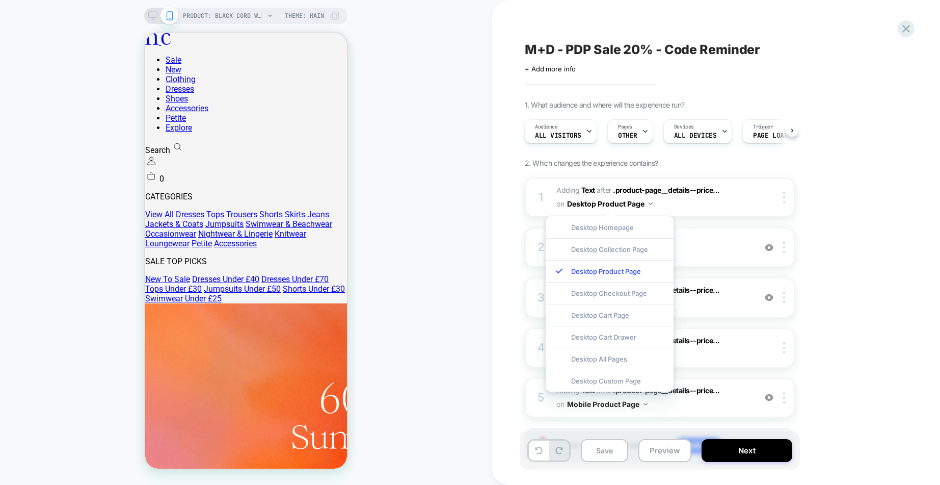
click at [682, 208] on span "#_loomi_addon_1753111143963_dup1755081309 Adding Text AFTER .product-page__deta…" at bounding box center [654, 198] width 194 height 28
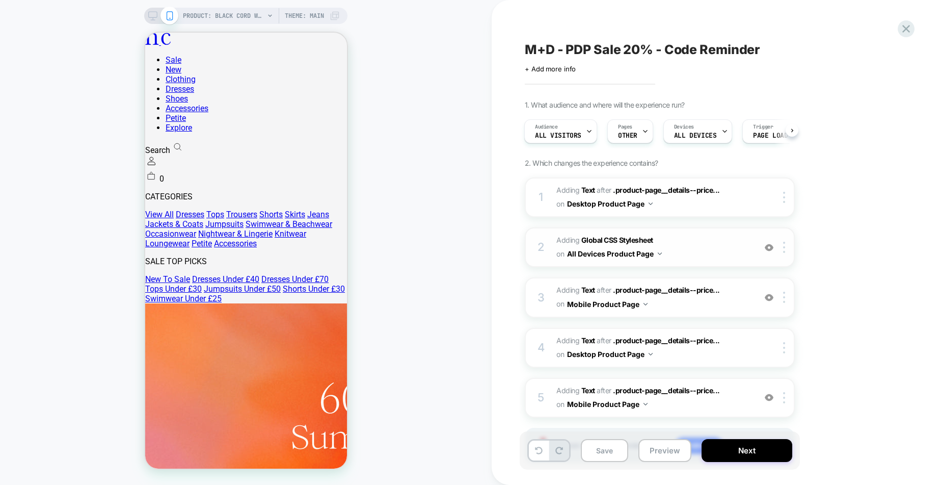
click at [767, 247] on img at bounding box center [769, 247] width 9 height 9
click at [685, 251] on span "Adding Global CSS Stylesheet on All Devices Product Page" at bounding box center [654, 247] width 194 height 28
click at [631, 251] on button "All Devices Product Page" at bounding box center [614, 253] width 95 height 15
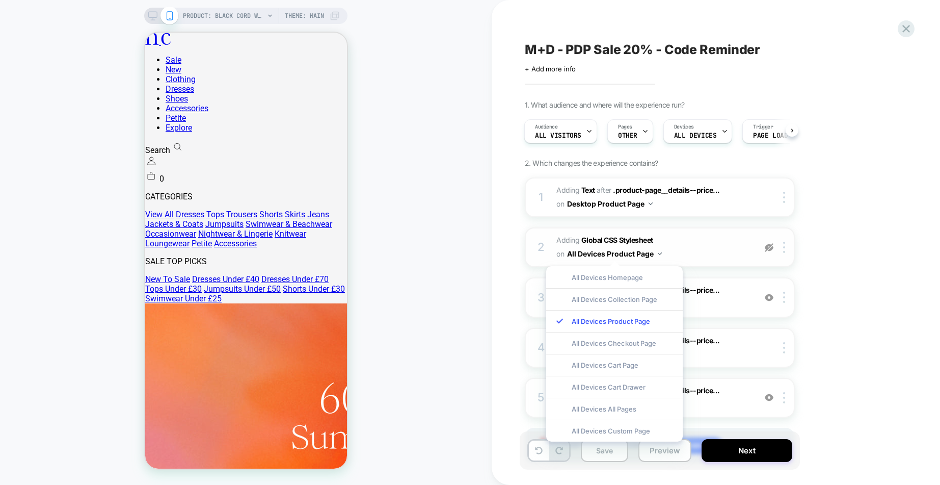
click at [669, 257] on span "Adding Global CSS Stylesheet on All Devices Product Page" at bounding box center [654, 247] width 194 height 28
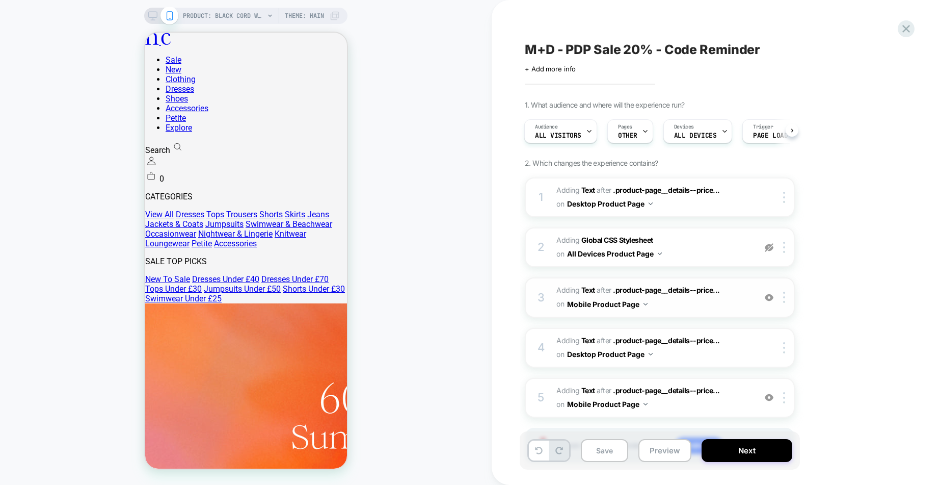
click at [674, 302] on span "#_loomi_addon_1753112319712_dup1755081309 Adding Text AFTER .product-page__deta…" at bounding box center [654, 297] width 194 height 28
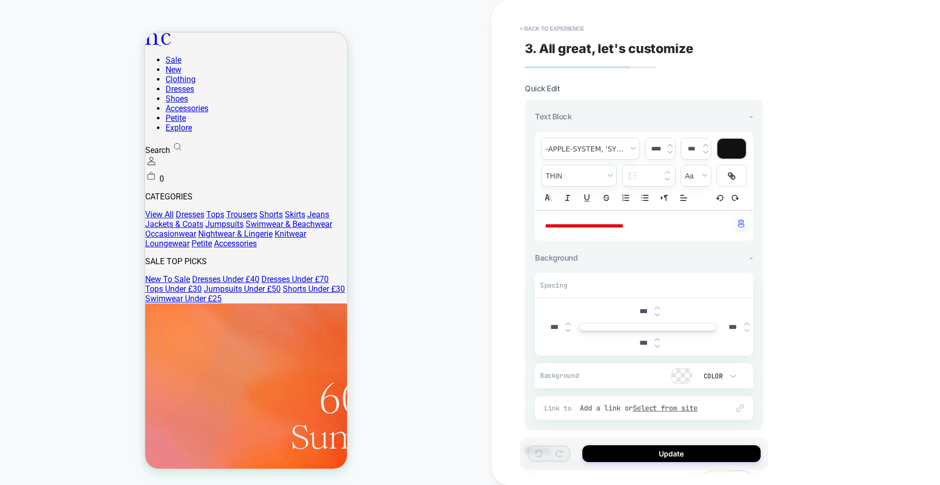
click at [678, 226] on p "**********" at bounding box center [640, 226] width 190 height 10
type input "****"
type input "******"
drag, startPoint x: 682, startPoint y: 226, endPoint x: 571, endPoint y: 227, distance: 110.6
click at [571, 227] on p "**********" at bounding box center [640, 226] width 190 height 10
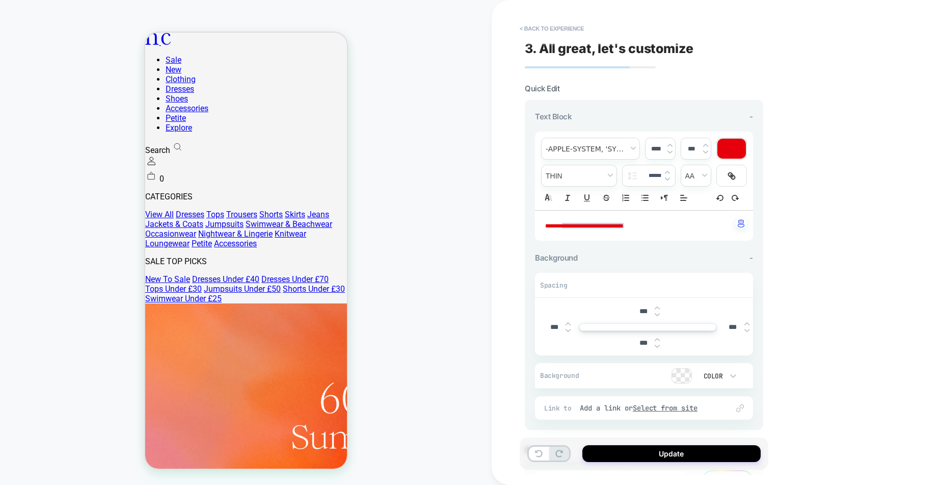
click at [543, 226] on div "**********" at bounding box center [644, 226] width 218 height 30
drag, startPoint x: 591, startPoint y: 227, endPoint x: 630, endPoint y: 225, distance: 38.3
click at [630, 225] on span "**********" at bounding box center [590, 226] width 91 height 6
drag, startPoint x: 665, startPoint y: 226, endPoint x: 625, endPoint y: 227, distance: 40.3
click at [625, 227] on p "**********" at bounding box center [640, 226] width 190 height 10
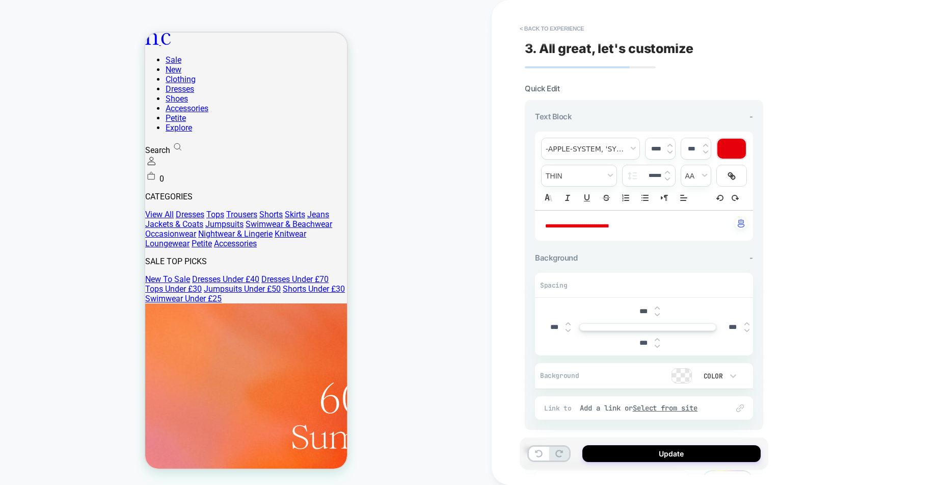
click at [674, 261] on div "Background -" at bounding box center [644, 258] width 218 height 10
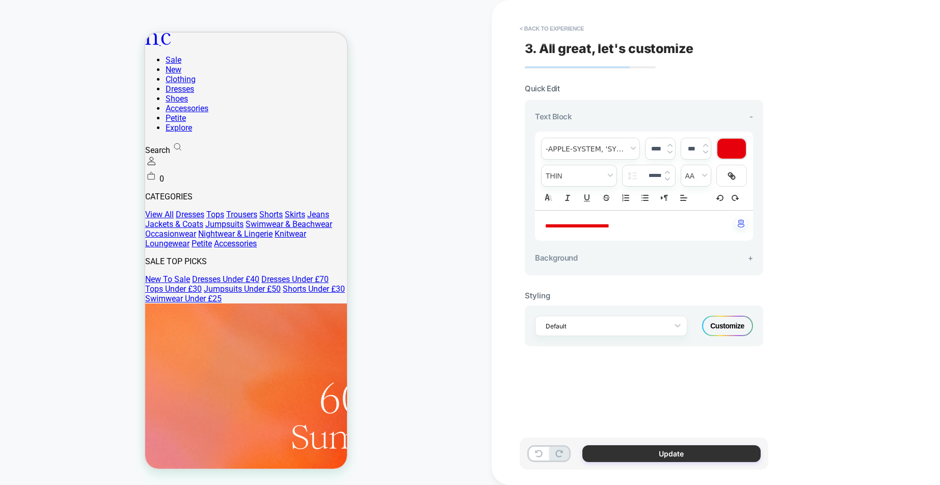
click at [639, 450] on button "Update" at bounding box center [672, 453] width 178 height 17
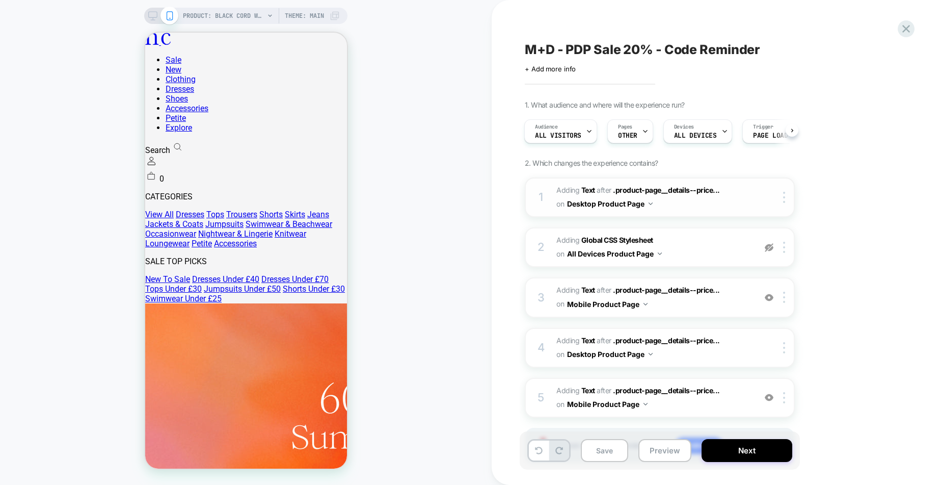
scroll to position [55, 0]
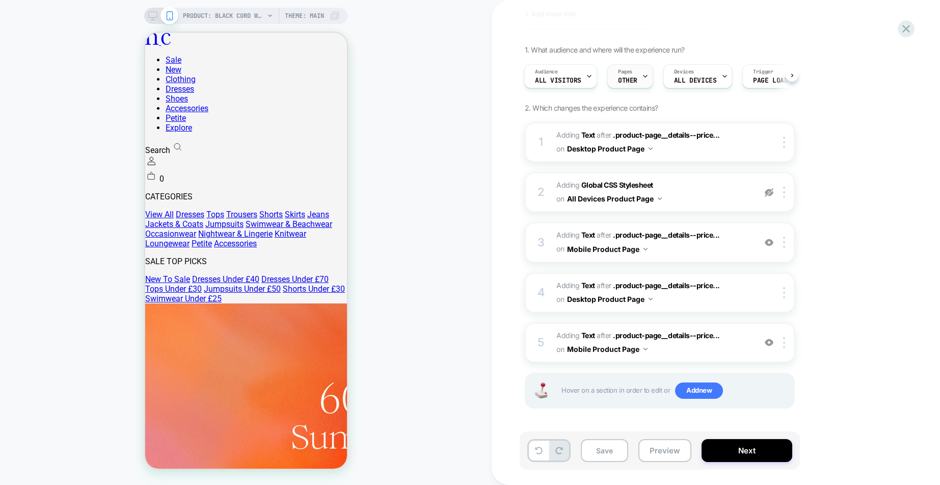
click at [636, 75] on div "Pages OTHER" at bounding box center [628, 76] width 40 height 23
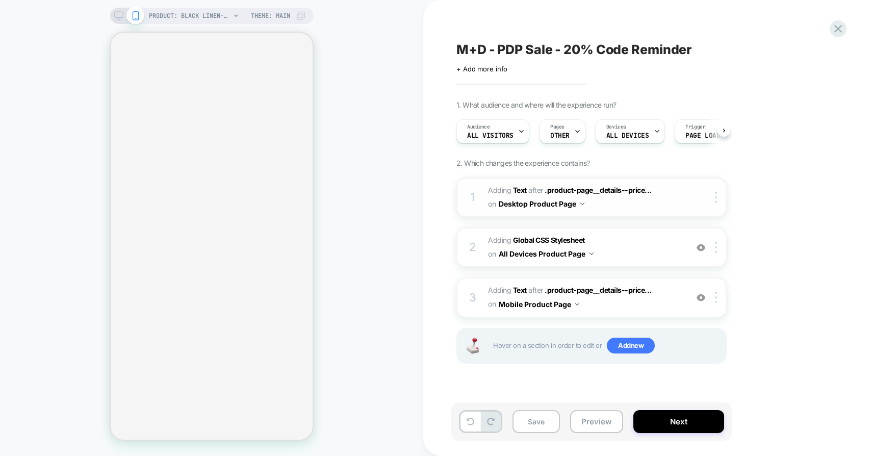
scroll to position [0, 1]
click at [564, 135] on span "OTHER" at bounding box center [558, 135] width 19 height 7
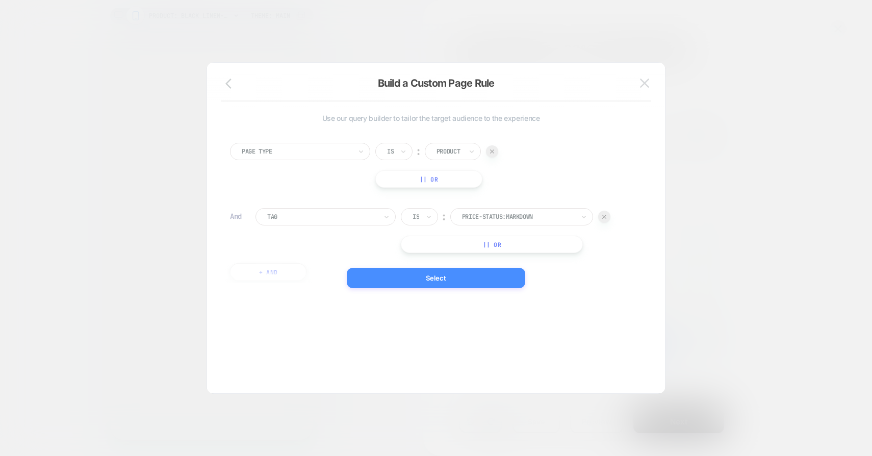
select select "**"
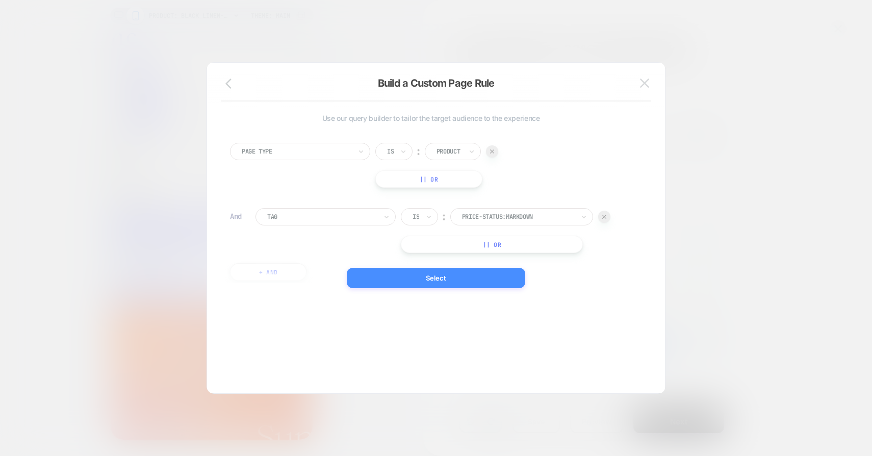
scroll to position [0, 0]
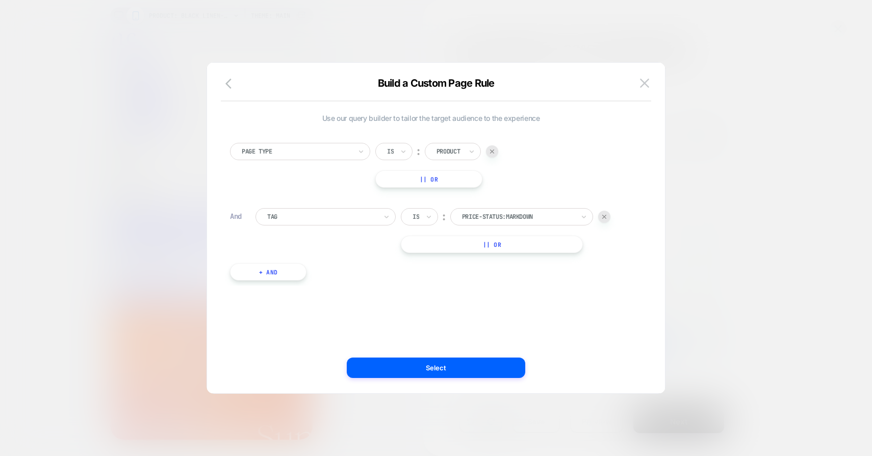
click at [0, 0] on div at bounding box center [0, 0] width 0 height 0
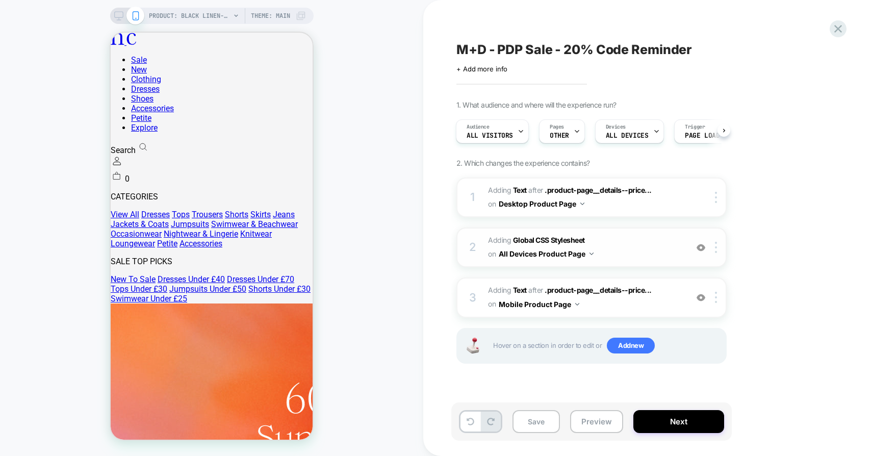
click at [570, 258] on button "All Devices Product Page" at bounding box center [546, 253] width 95 height 15
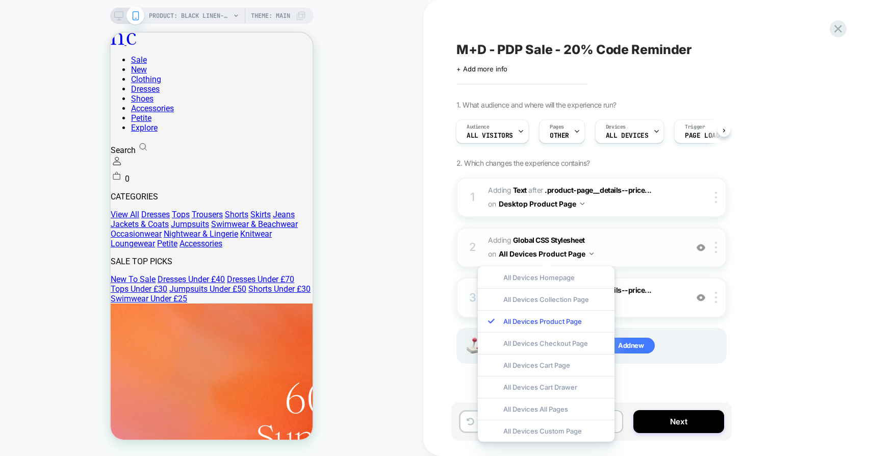
click at [0, 0] on span "Adding Global CSS Stylesheet on All Devices Product Page" at bounding box center [0, 0] width 0 height 0
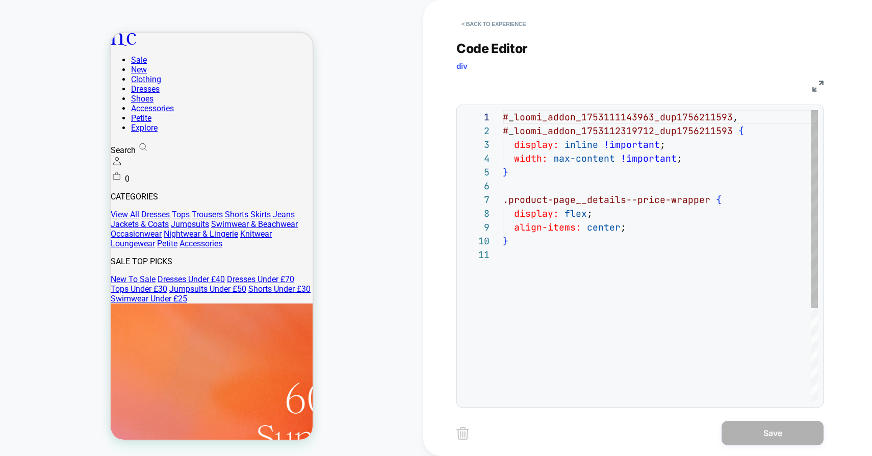
scroll to position [138, 0]
click at [466, 26] on button "< Back to experience" at bounding box center [493, 24] width 74 height 16
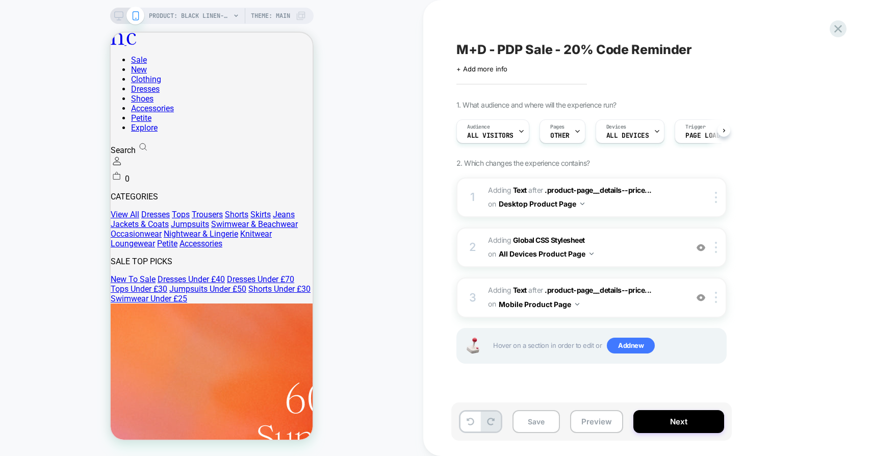
scroll to position [0, 1]
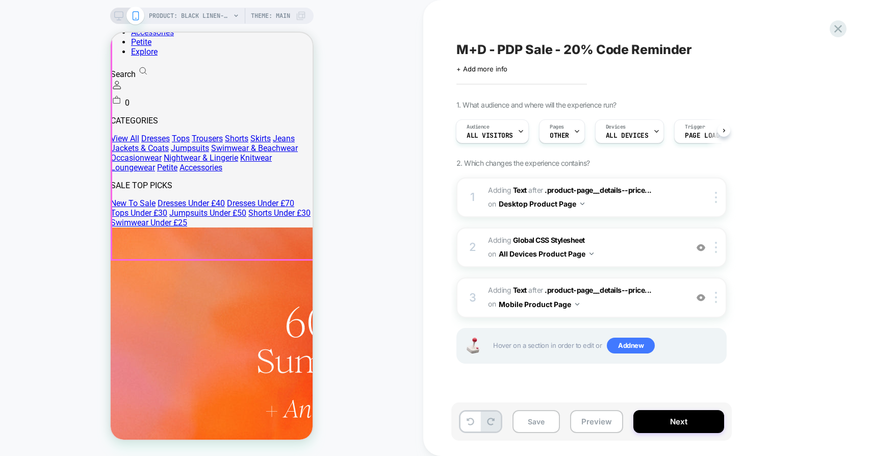
scroll to position [95, 0]
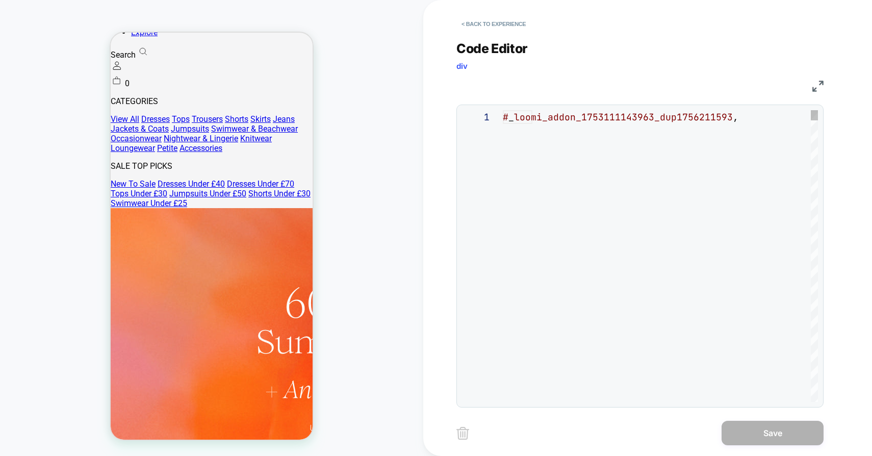
scroll to position [138, 0]
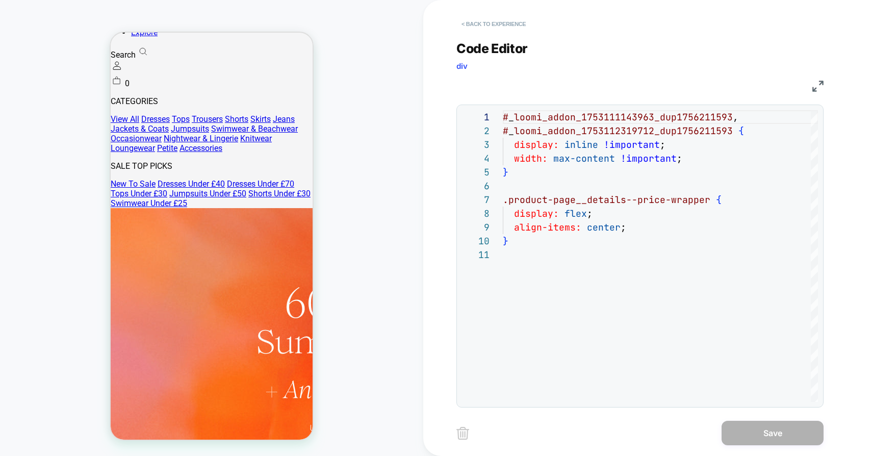
click at [463, 25] on button "< Back to experience" at bounding box center [493, 24] width 74 height 16
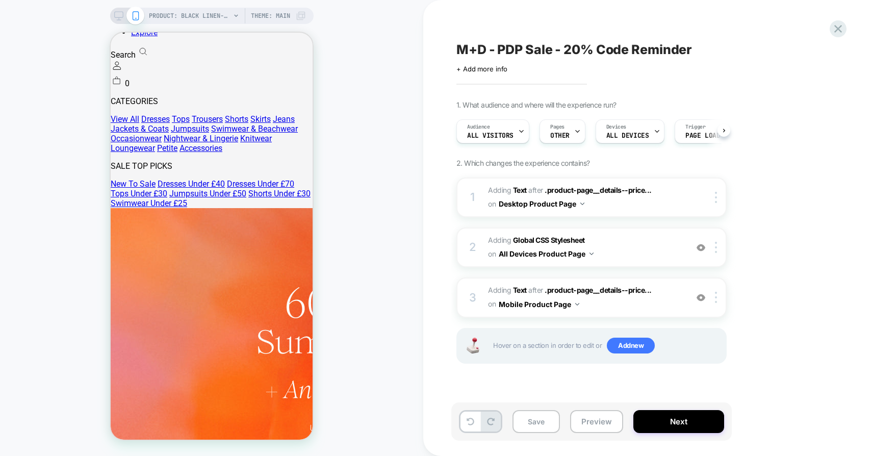
scroll to position [0, 1]
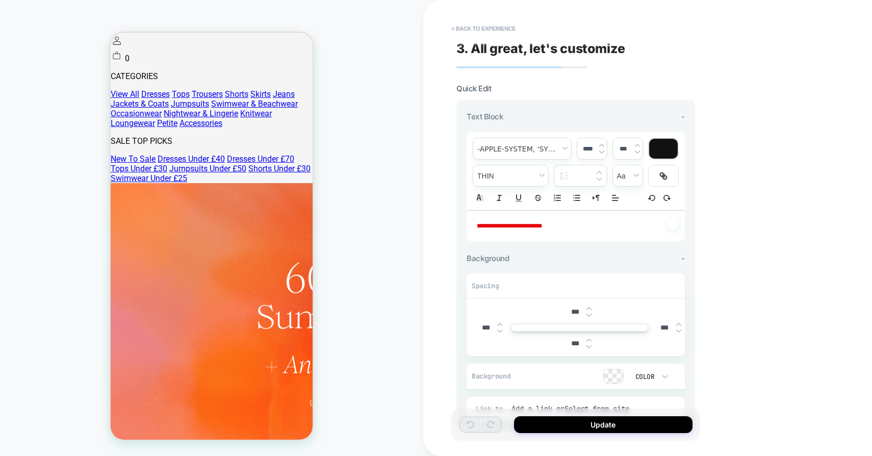
scroll to position [146, 0]
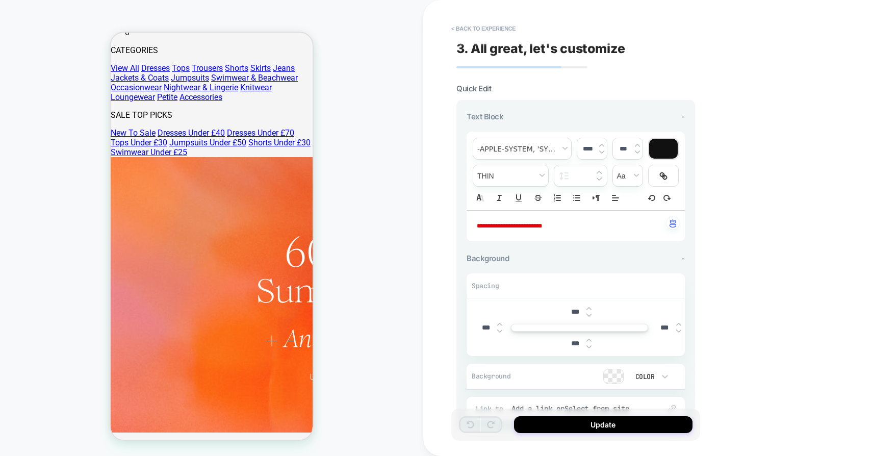
click at [506, 224] on span "**********" at bounding box center [509, 226] width 65 height 6
type input "****"
type input "******"
click at [574, 226] on p "**********" at bounding box center [572, 226] width 190 height 10
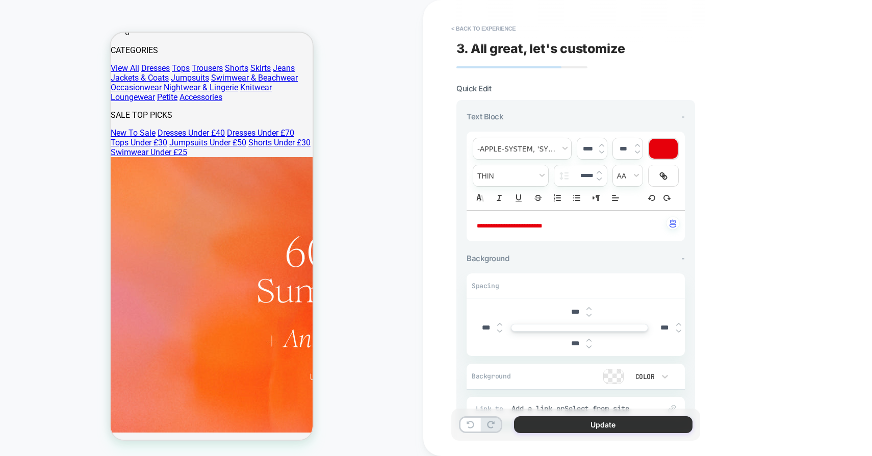
click at [594, 422] on button "Update" at bounding box center [603, 424] width 178 height 17
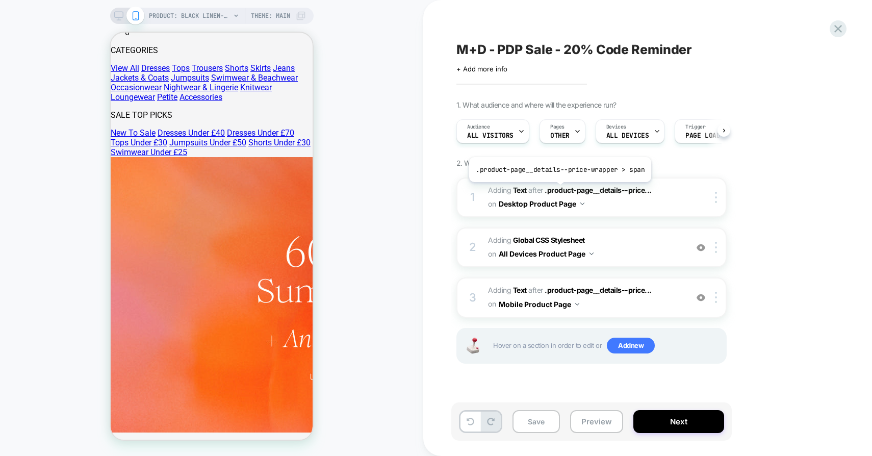
scroll to position [0, 1]
click at [119, 16] on icon at bounding box center [118, 15] width 9 height 9
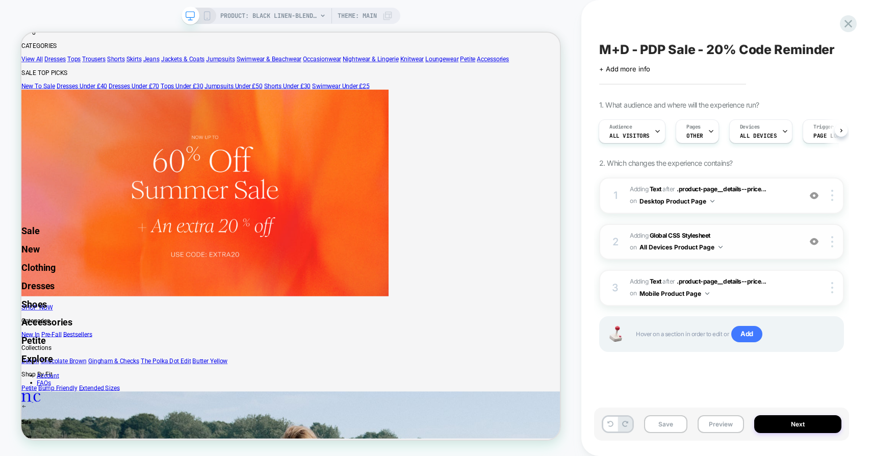
click at [705, 247] on button "All Devices Product Page" at bounding box center [680, 247] width 83 height 13
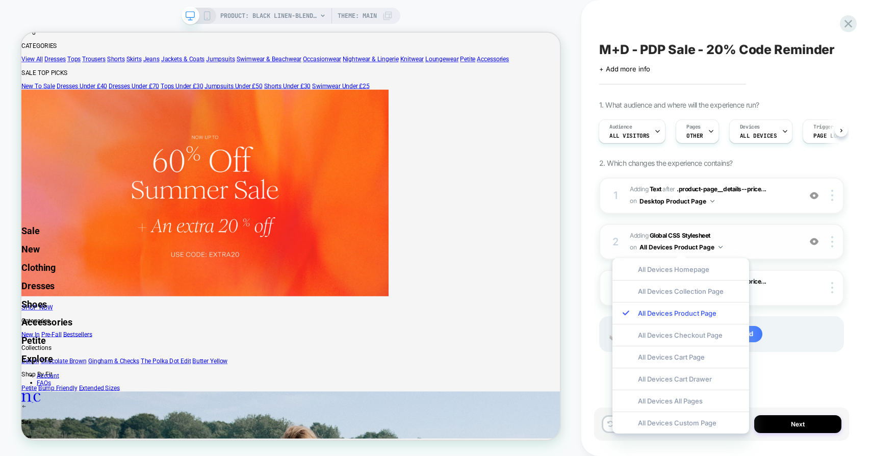
click at [739, 230] on span "Adding Global CSS Stylesheet on All Devices Product Page" at bounding box center [713, 242] width 166 height 24
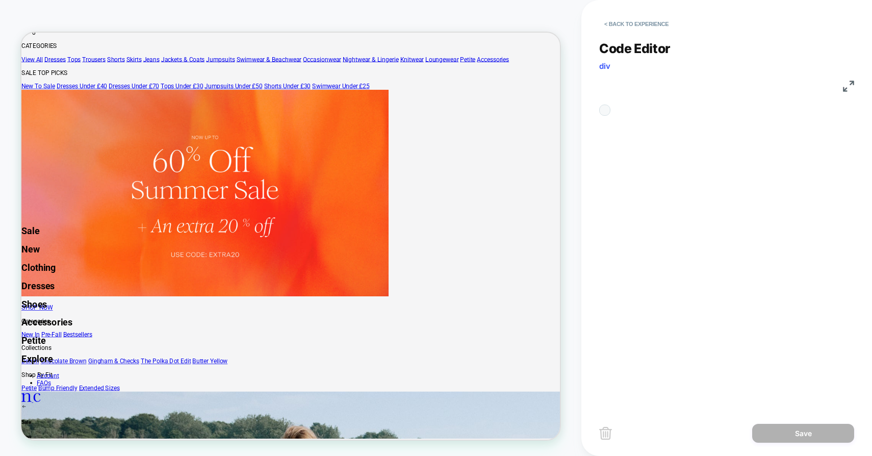
scroll to position [138, 0]
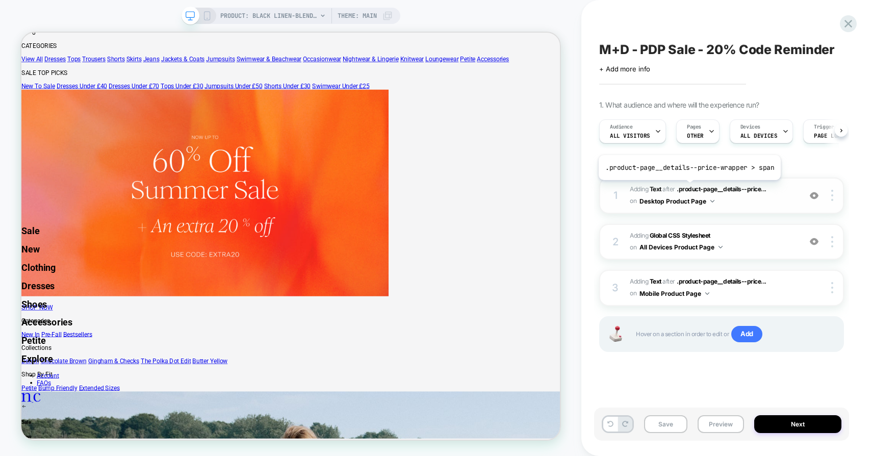
scroll to position [0, 1]
click at [756, 293] on span "#_loomi_addon_1753112319712_dup1756211593 Adding Text AFTER .product-page__deta…" at bounding box center [713, 288] width 166 height 24
click at [706, 289] on button "Mobile Product Page" at bounding box center [674, 293] width 70 height 13
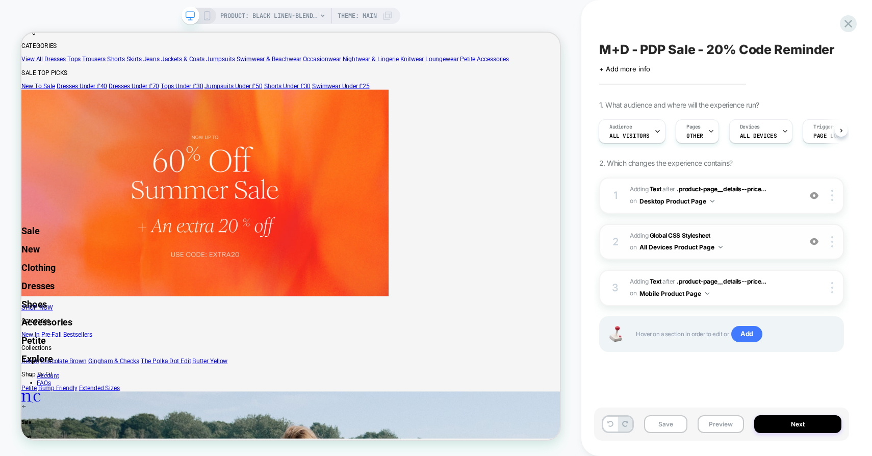
click at [813, 239] on img at bounding box center [813, 241] width 9 height 9
click at [744, 242] on span "Adding Global CSS Stylesheet on All Devices Product Page" at bounding box center [713, 242] width 166 height 24
click at [816, 236] on div at bounding box center [813, 241] width 19 height 11
click at [816, 240] on img at bounding box center [813, 241] width 9 height 9
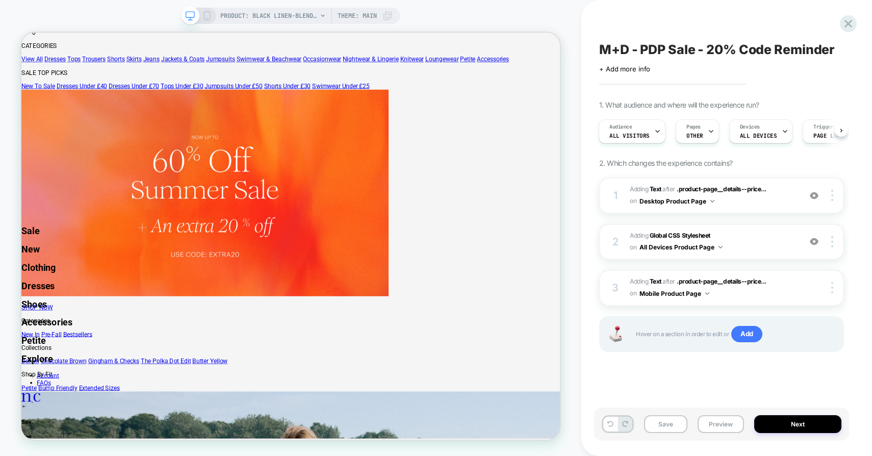
click at [769, 198] on span "#_loomi_addon_1753111143963_dup1756211593 Adding Text AFTER .product-page__deta…" at bounding box center [713, 196] width 166 height 24
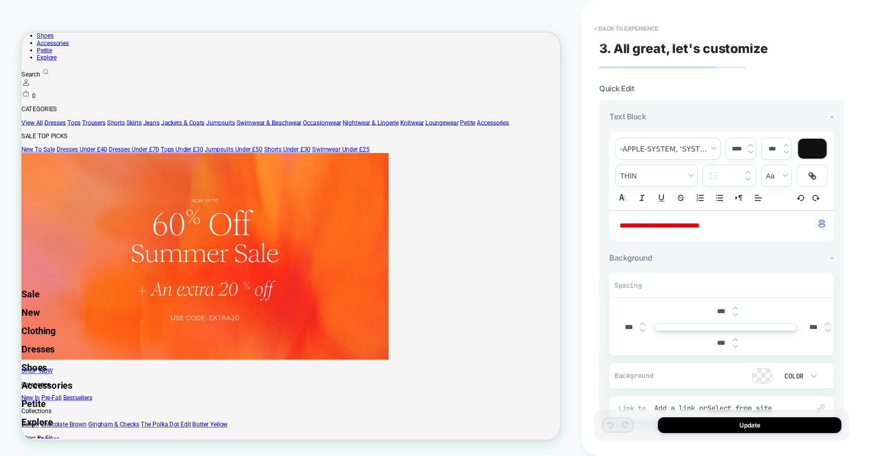
scroll to position [0, 0]
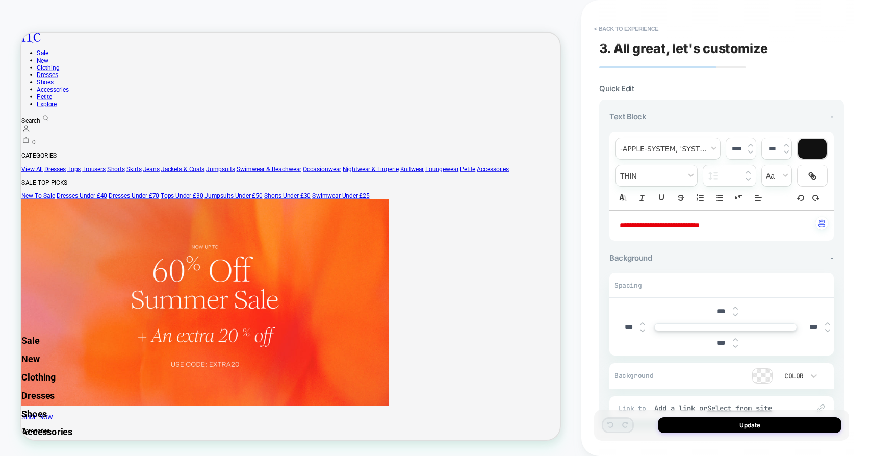
click at [652, 223] on span "**********" at bounding box center [659, 225] width 80 height 7
type input "******"
click at [756, 223] on p "**********" at bounding box center [717, 226] width 196 height 10
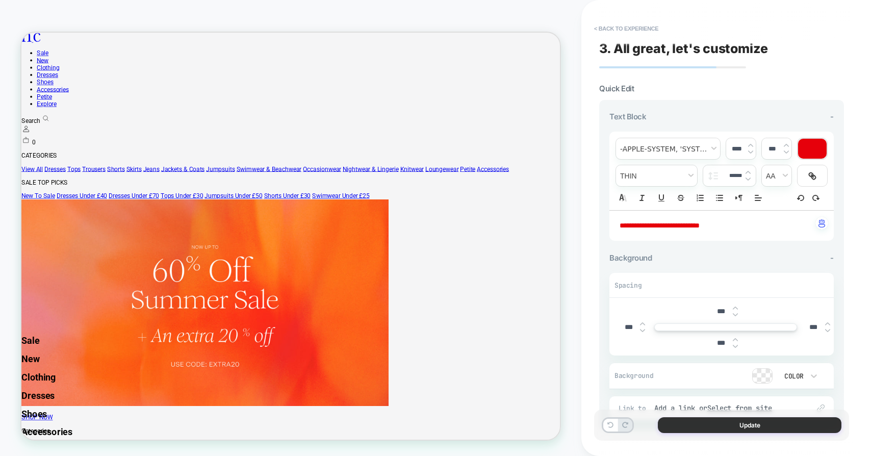
click at [748, 429] on button "Update" at bounding box center [750, 425] width 184 height 16
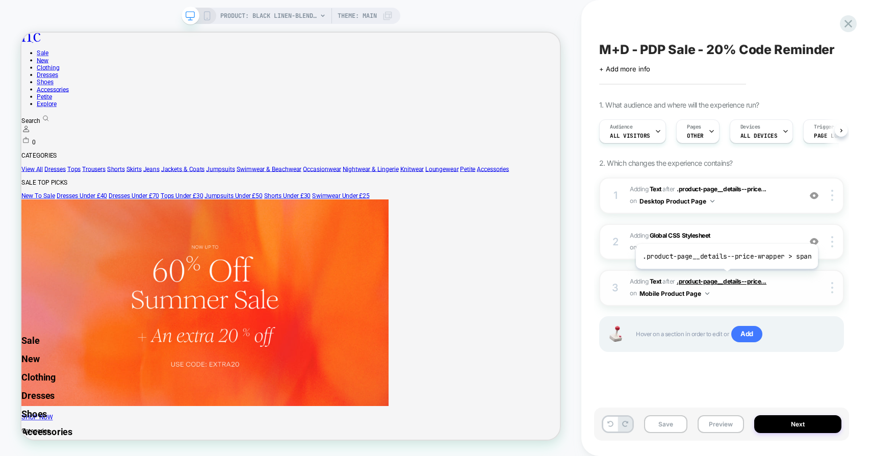
scroll to position [0, 1]
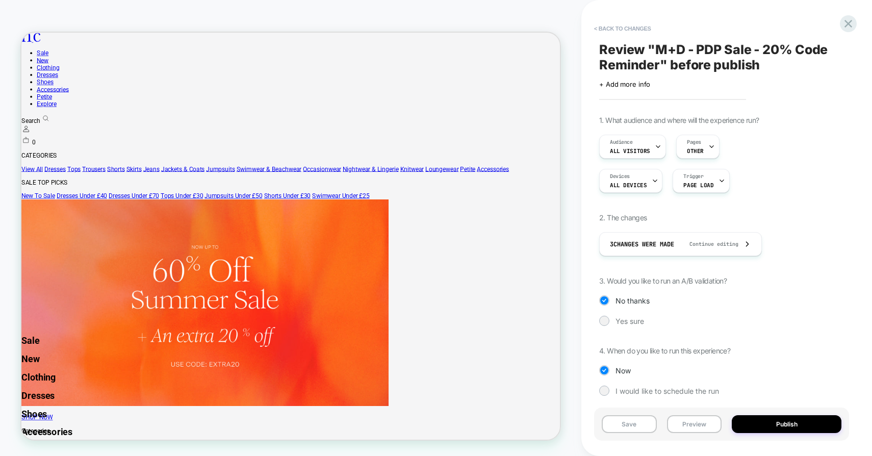
scroll to position [6, 0]
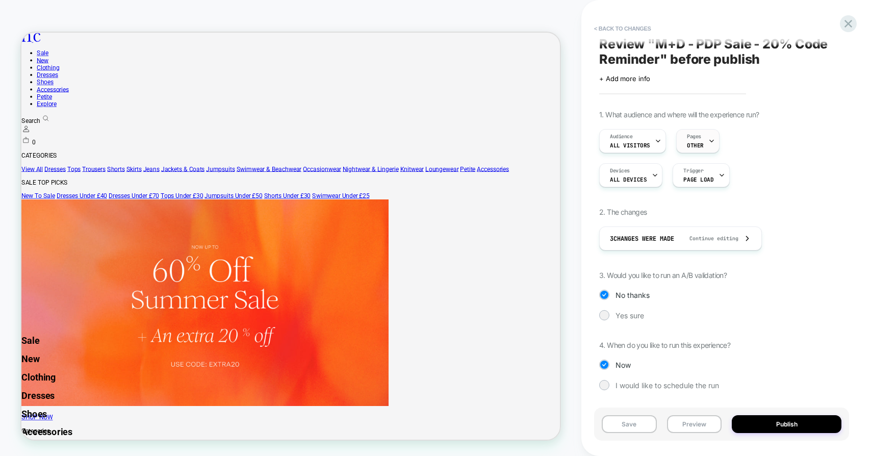
click at [695, 142] on span "OTHER" at bounding box center [695, 145] width 17 height 7
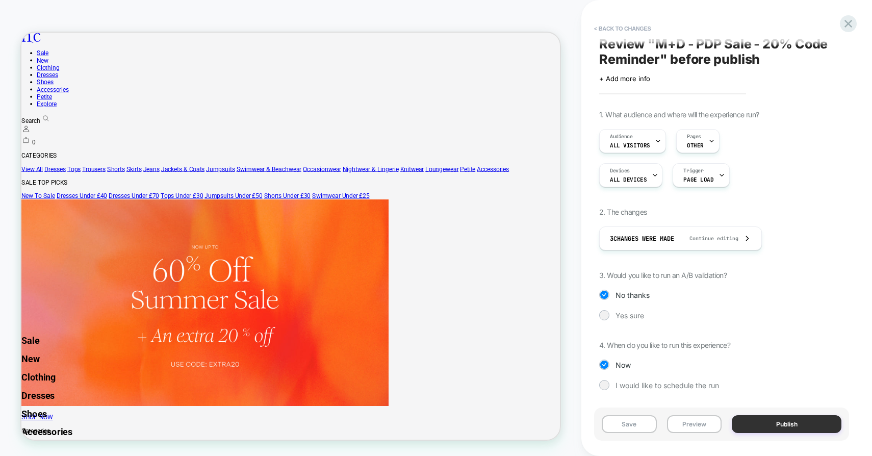
click at [758, 424] on button "Publish" at bounding box center [786, 424] width 110 height 18
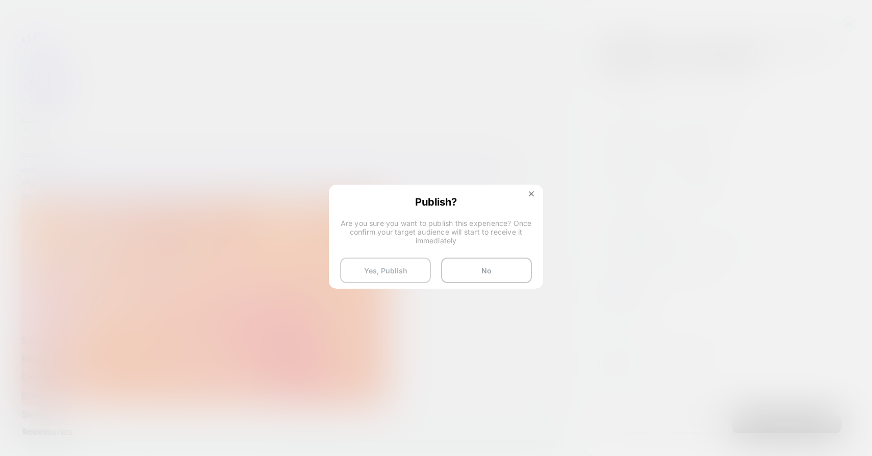
click at [411, 269] on button "Yes, Publish" at bounding box center [385, 269] width 91 height 25
